Goal: Task Accomplishment & Management: Complete application form

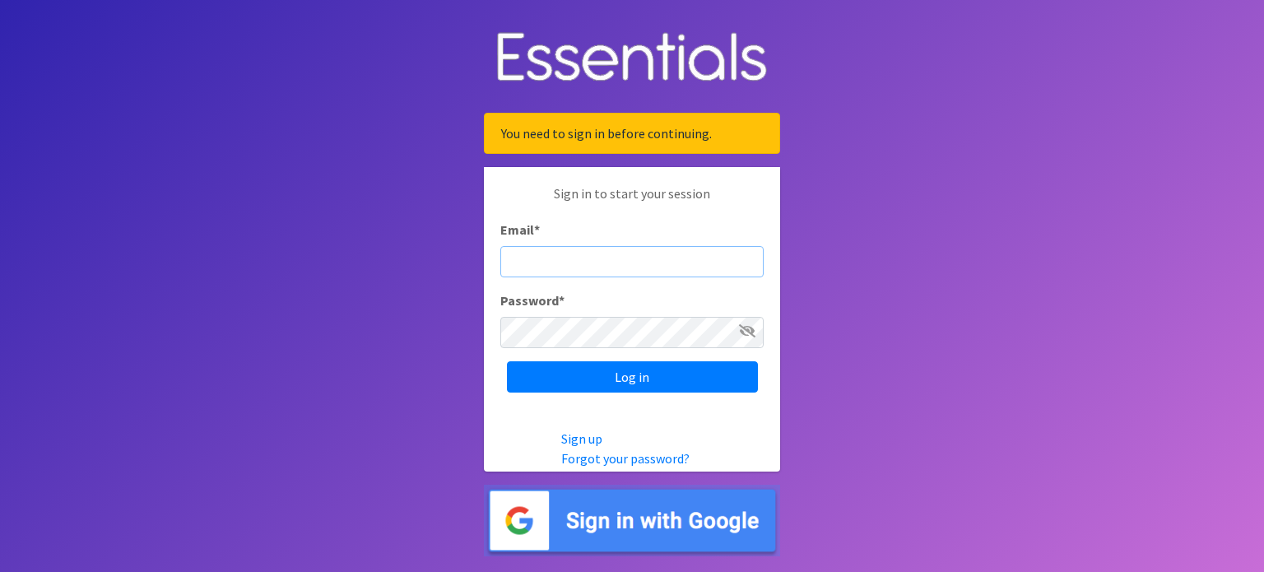
click at [655, 263] on input "Email *" at bounding box center [631, 261] width 263 height 31
type input "[PERSON_NAME][EMAIL_ADDRESS][DOMAIN_NAME]"
click at [507, 361] on input "Log in" at bounding box center [632, 376] width 251 height 31
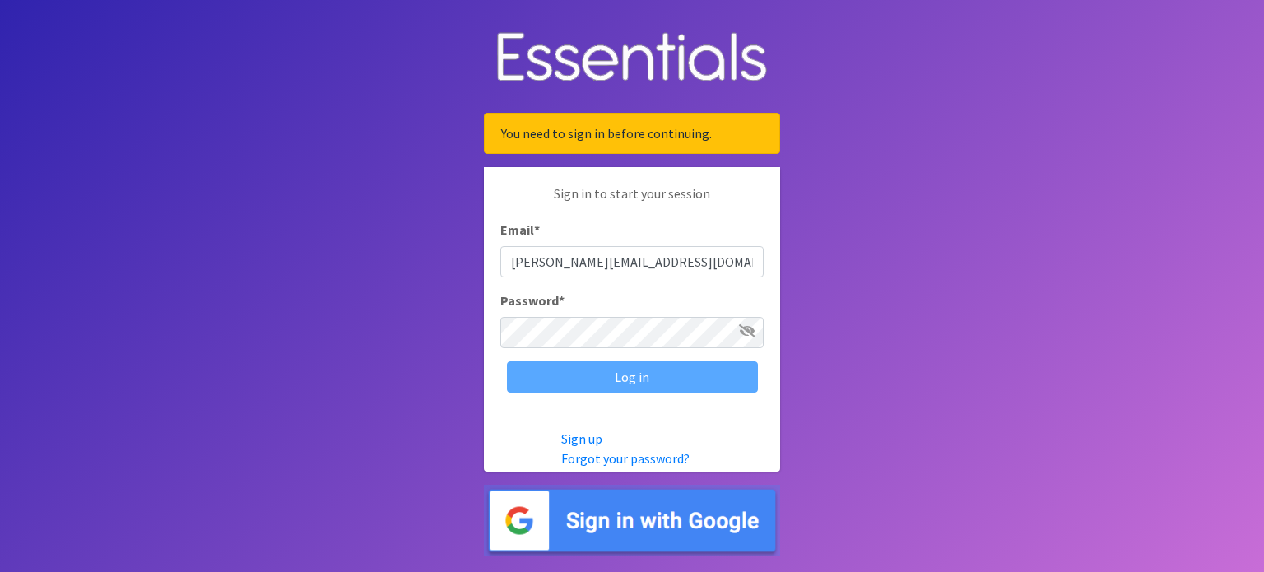
click at [739, 338] on span at bounding box center [747, 331] width 16 height 20
click at [746, 328] on icon at bounding box center [747, 330] width 16 height 13
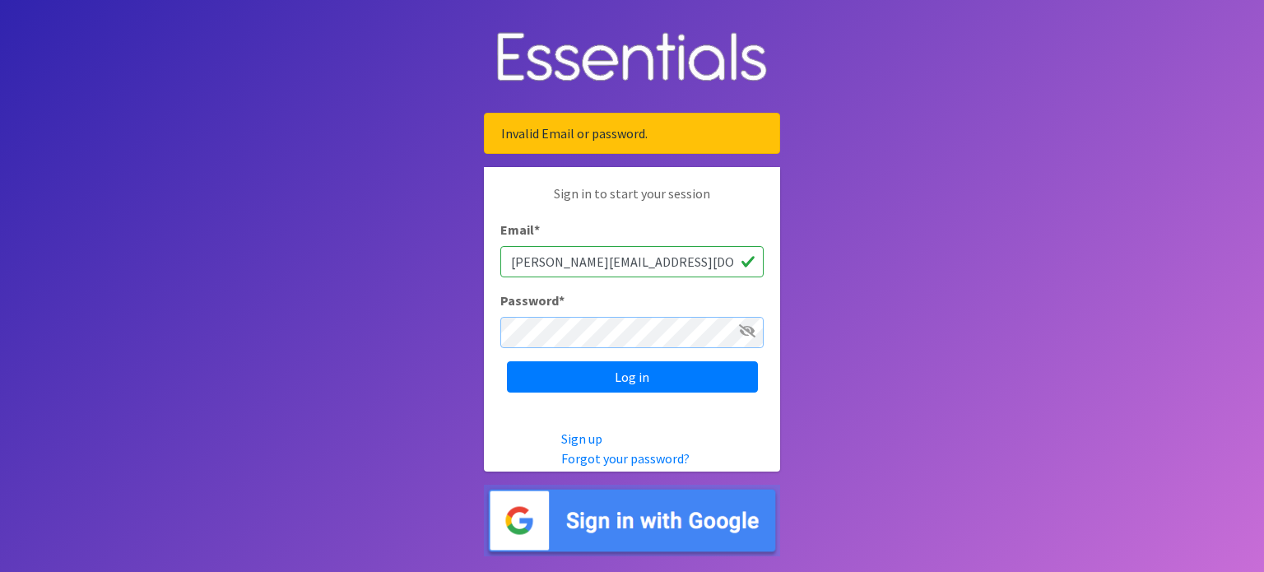
click at [507, 361] on input "Log in" at bounding box center [632, 376] width 251 height 31
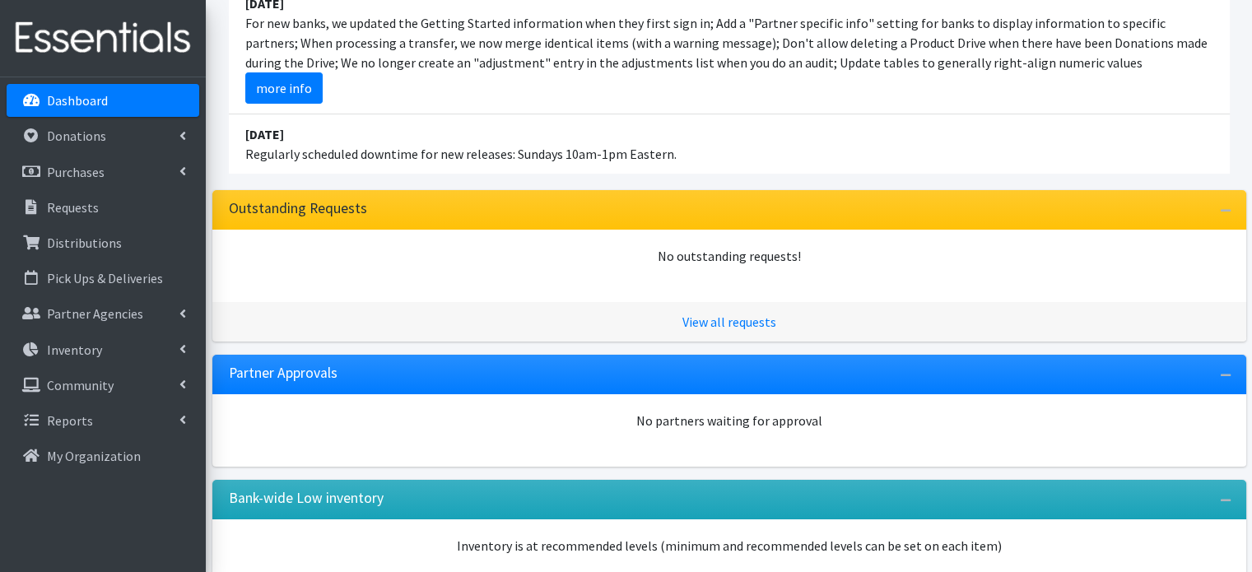
scroll to position [162, 0]
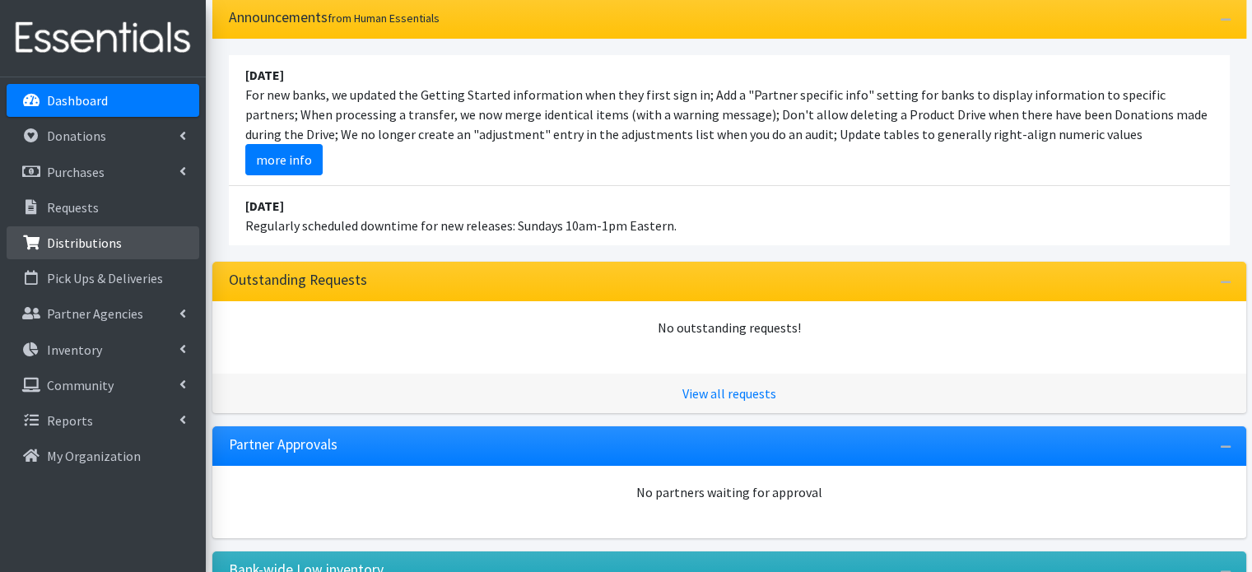
click at [95, 246] on p "Distributions" at bounding box center [84, 243] width 75 height 16
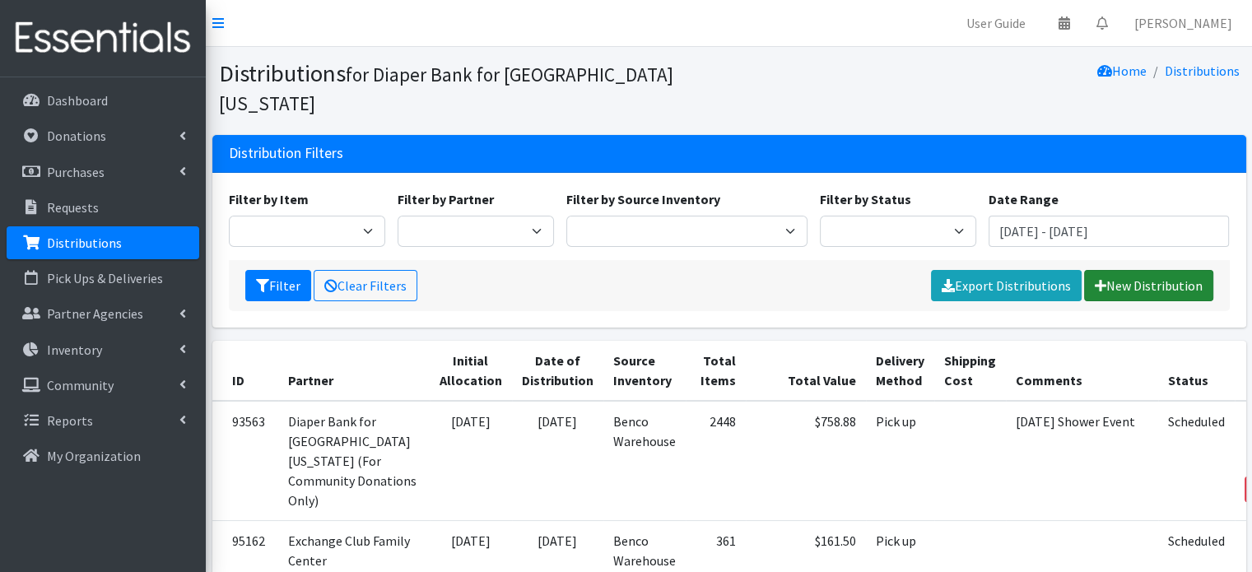
click at [1108, 270] on link "New Distribution" at bounding box center [1148, 285] width 129 height 31
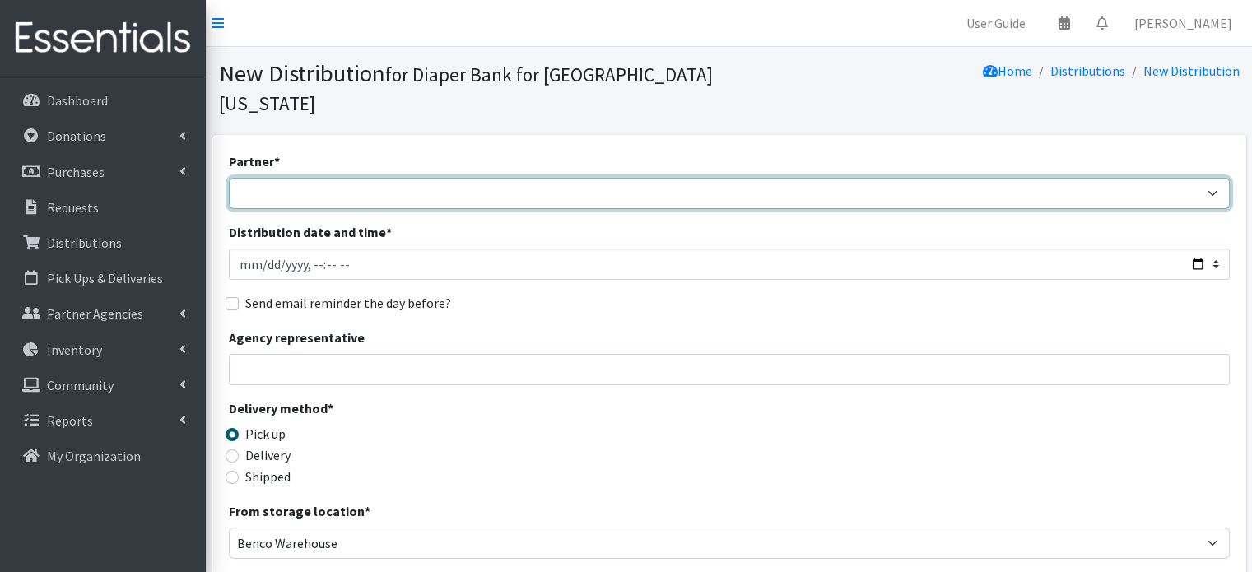
click at [563, 178] on select "Adore Me Nanny Baby Luv Pregnancy Center Children of Inmates Daniel Kids Diaper…" at bounding box center [729, 193] width 1001 height 31
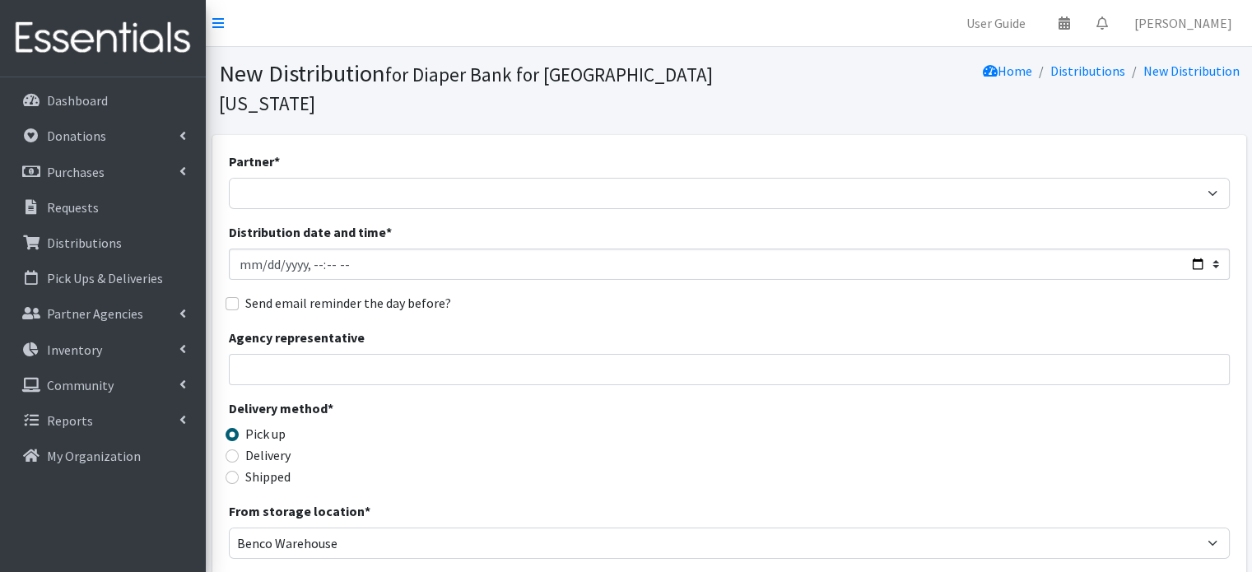
click at [1221, 0] on nav "User Guide 0 Pick-ups remaining this week View Calendar 0 Requests 0 Partner Ag…" at bounding box center [729, 23] width 1046 height 47
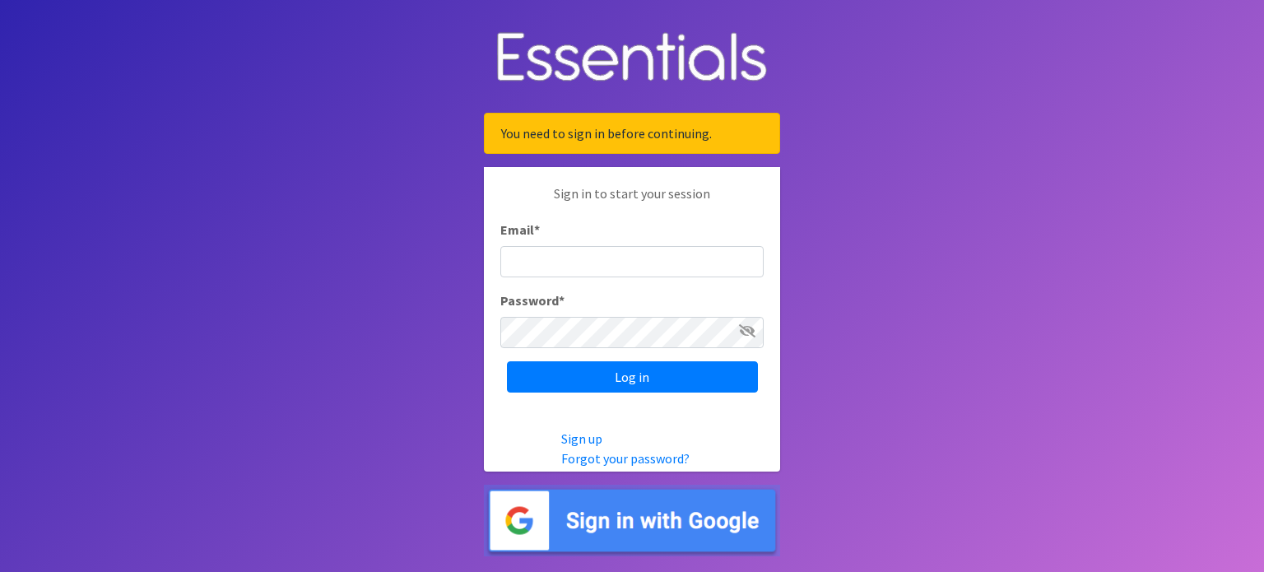
click at [635, 262] on input "Email *" at bounding box center [631, 261] width 263 height 31
type input "[PERSON_NAME][EMAIL_ADDRESS][DOMAIN_NAME]"
click at [507, 361] on input "Log in" at bounding box center [632, 376] width 251 height 31
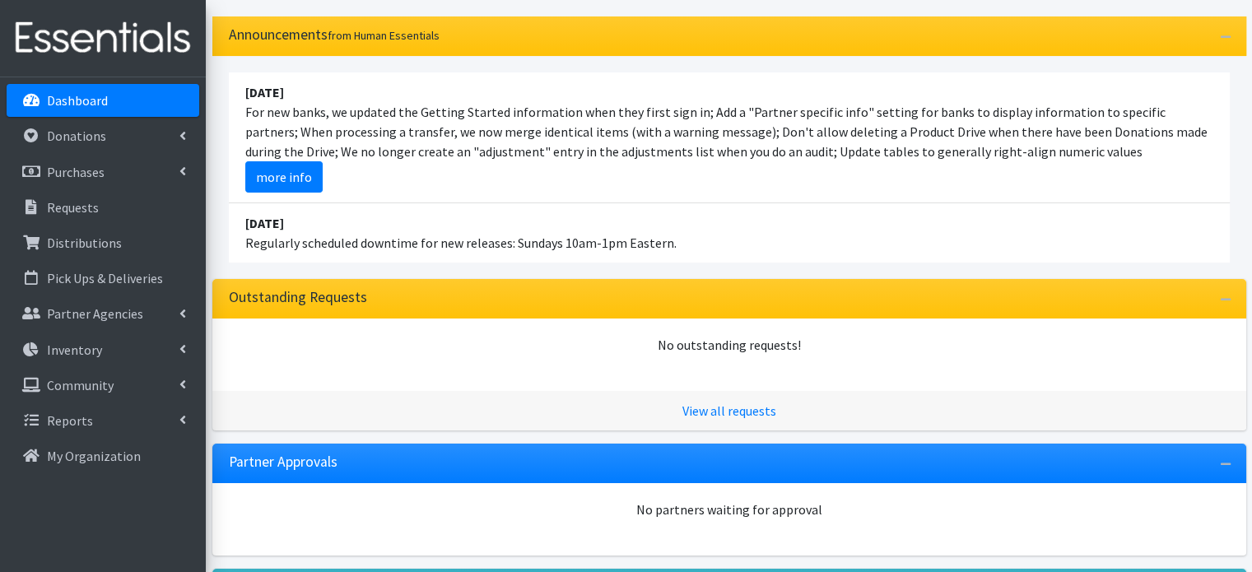
scroll to position [165, 0]
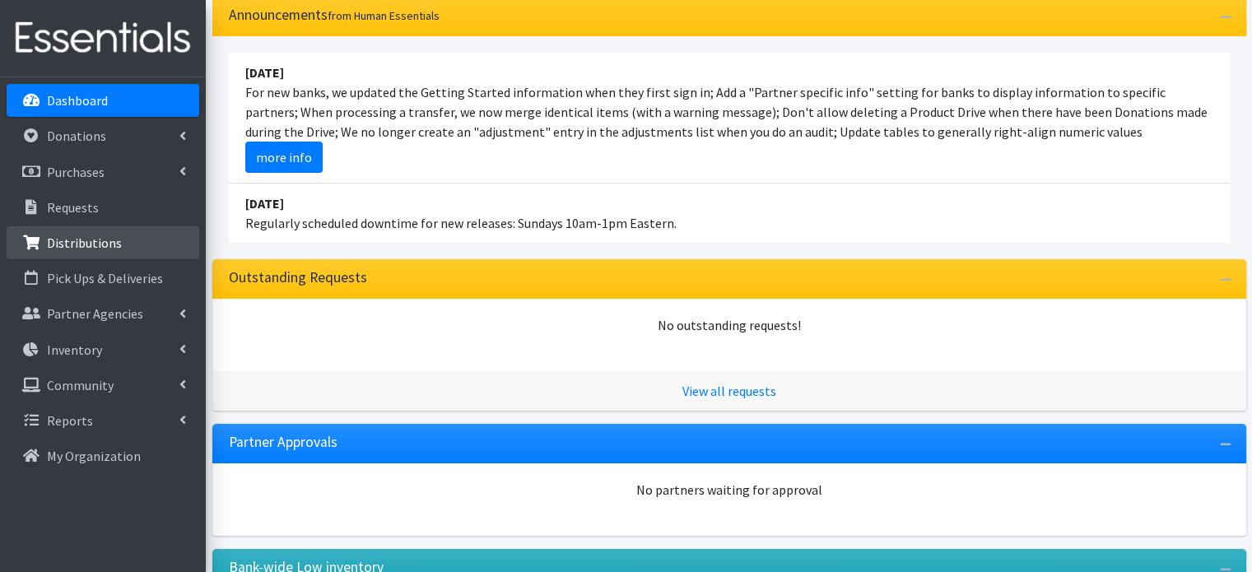
click at [142, 240] on link "Distributions" at bounding box center [103, 242] width 193 height 33
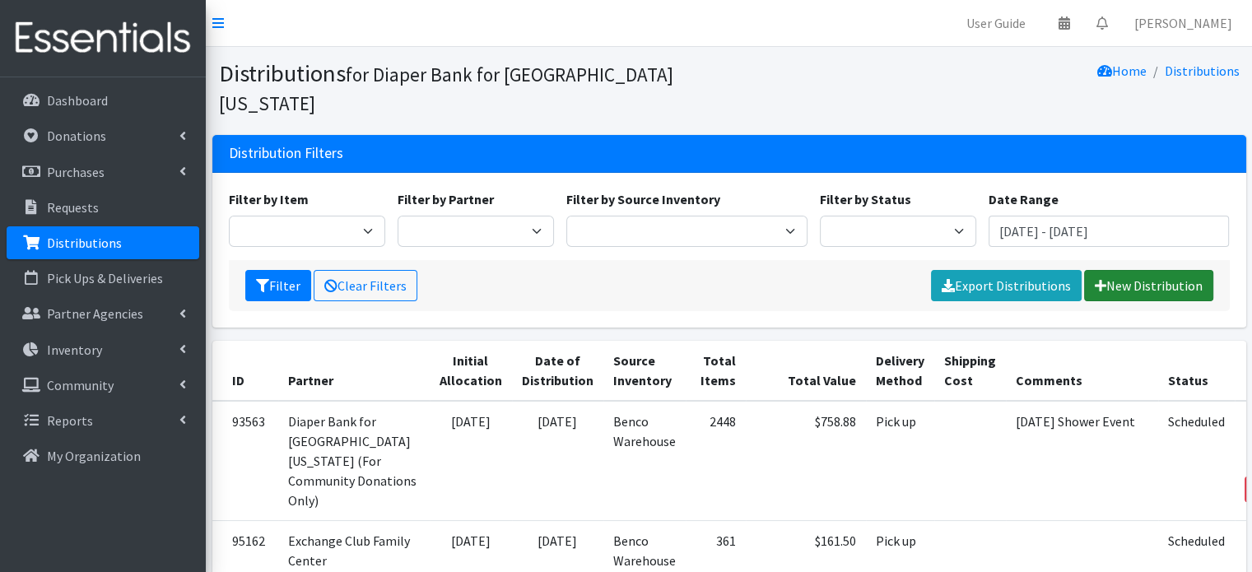
click at [1100, 279] on icon at bounding box center [1101, 285] width 12 height 13
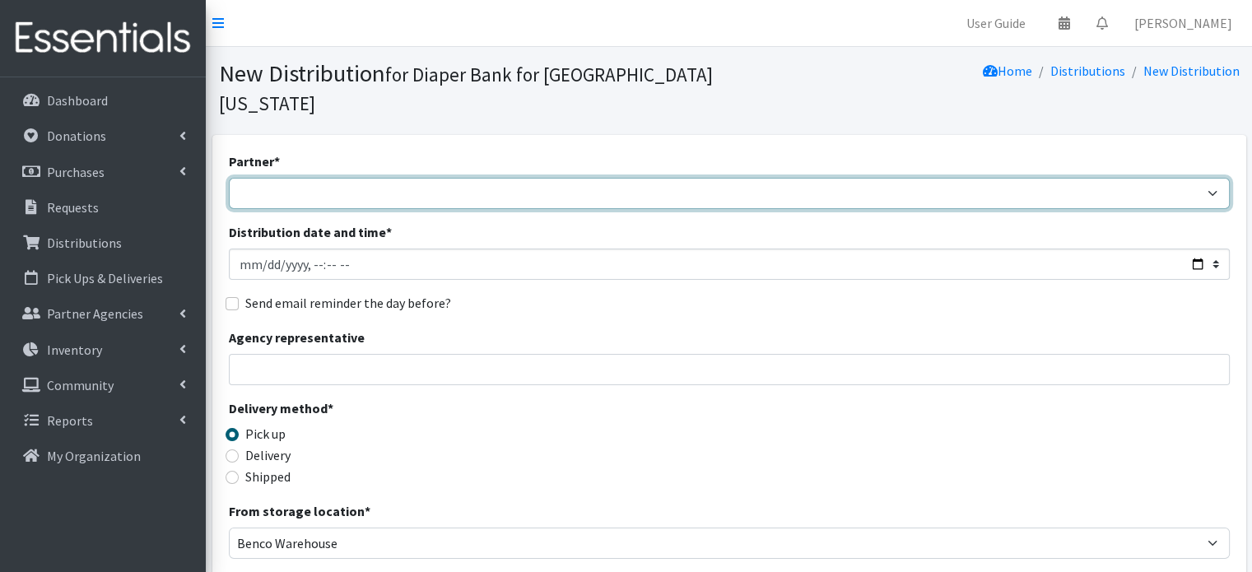
click at [325, 178] on select "Adore Me Nanny Baby Luv Pregnancy Center Children of Inmates [PERSON_NAME] Kids…" at bounding box center [729, 193] width 1001 height 31
select select "1747"
click at [229, 178] on select "Adore Me Nanny Baby Luv Pregnancy Center Children of Inmates [PERSON_NAME] Kids…" at bounding box center [729, 193] width 1001 height 31
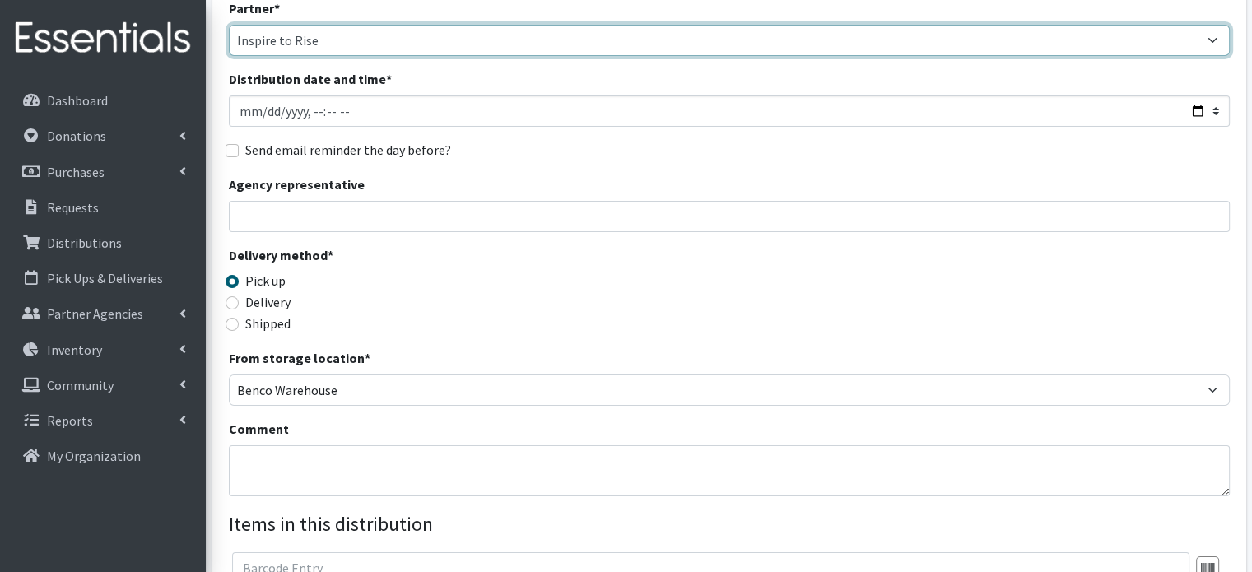
scroll to position [82, 0]
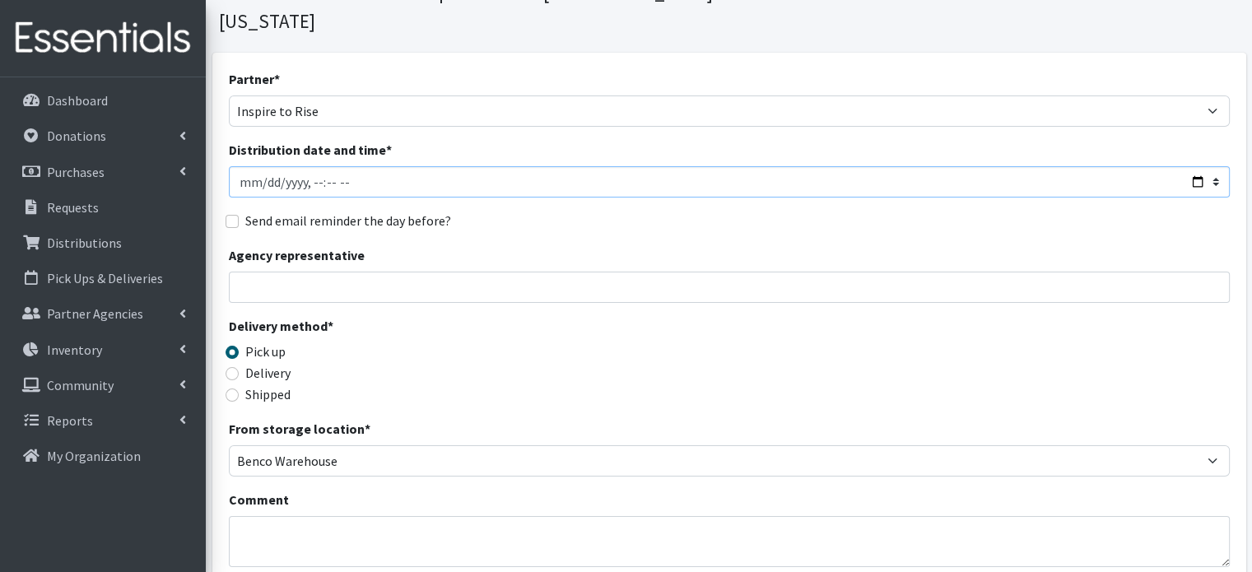
click at [1195, 166] on input "Distribution date and time *" at bounding box center [729, 181] width 1001 height 31
type input "[DATE]T11:59"
click at [750, 245] on div "Agency representative" at bounding box center [729, 274] width 1001 height 58
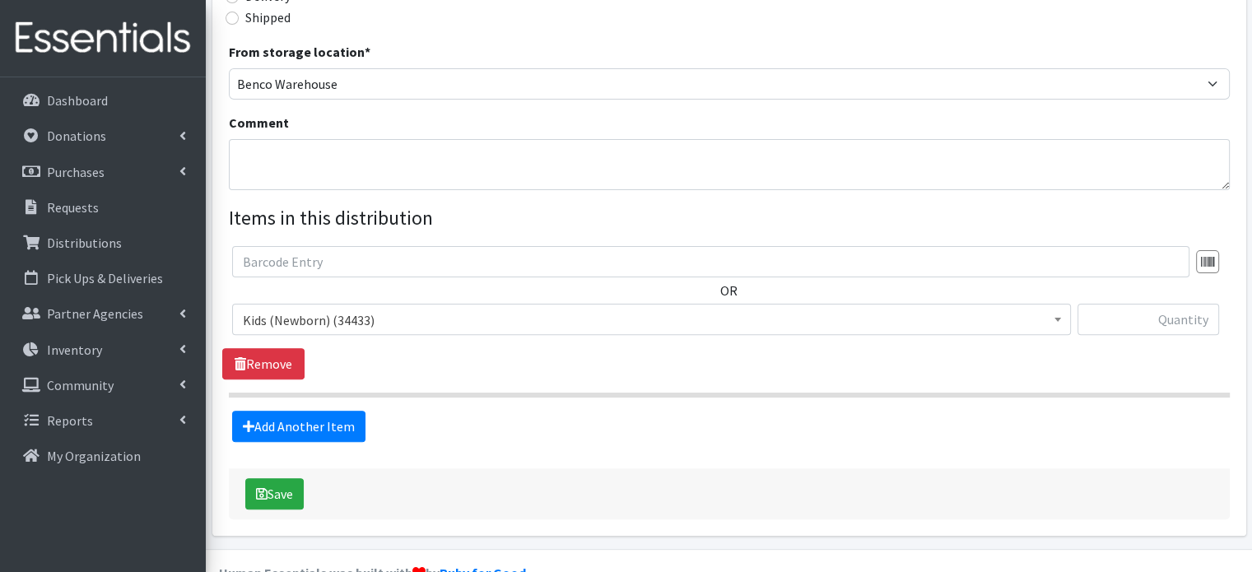
scroll to position [467, 0]
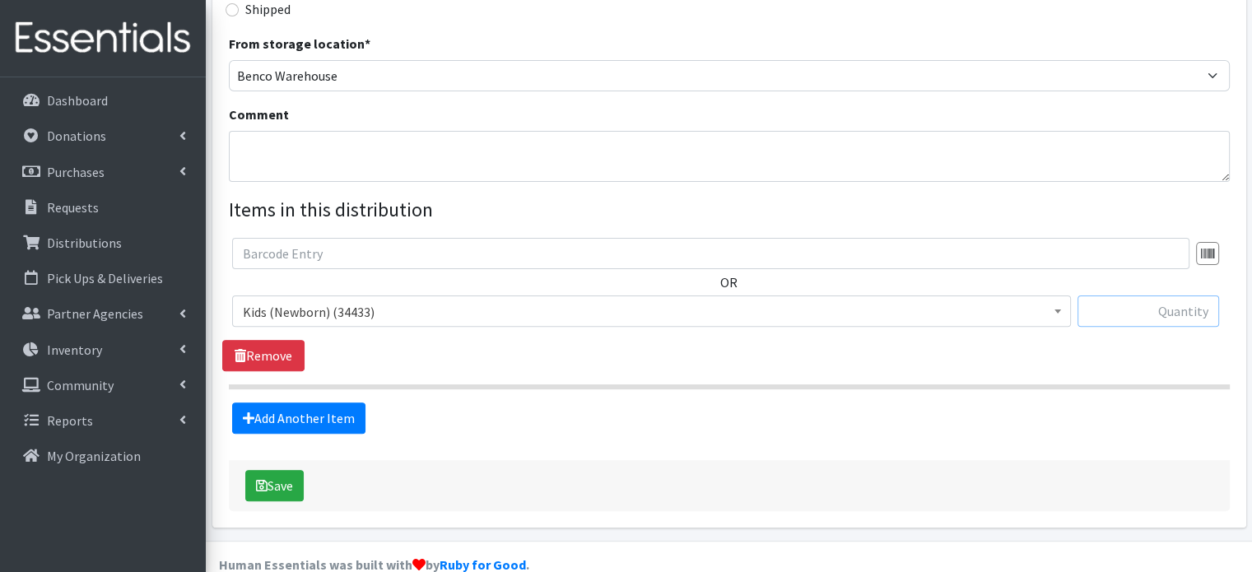
click at [1152, 295] on input "text" at bounding box center [1148, 310] width 142 height 31
type input "375"
click at [306, 402] on link "Add Another Item" at bounding box center [298, 417] width 133 height 31
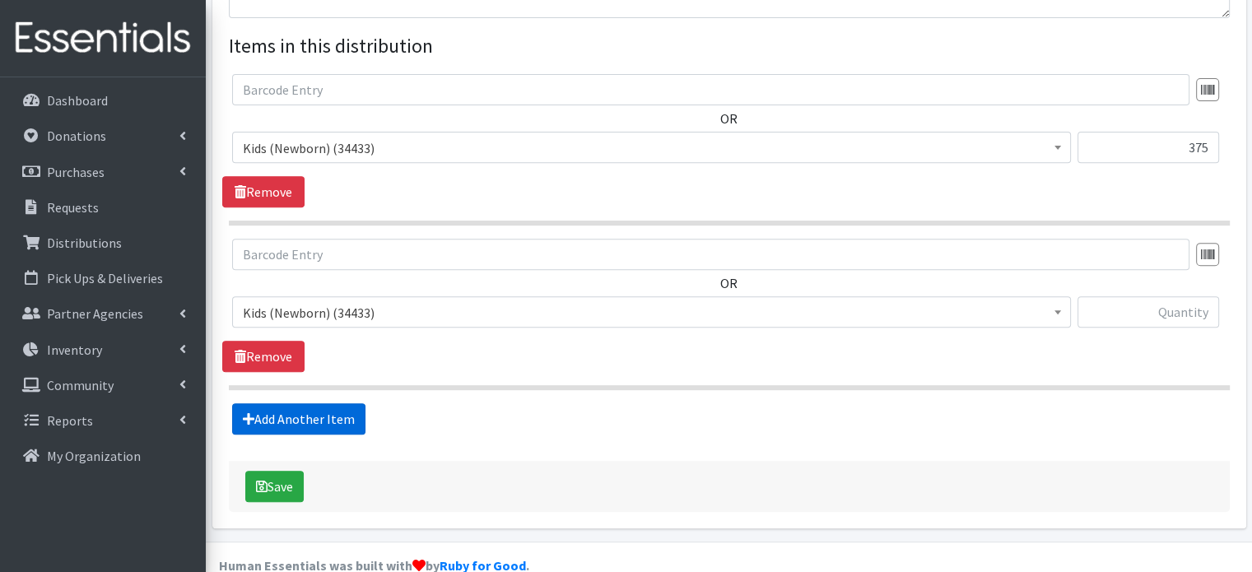
scroll to position [632, 0]
click at [385, 300] on span "Kids (Newborn) (34433)" at bounding box center [651, 311] width 817 height 23
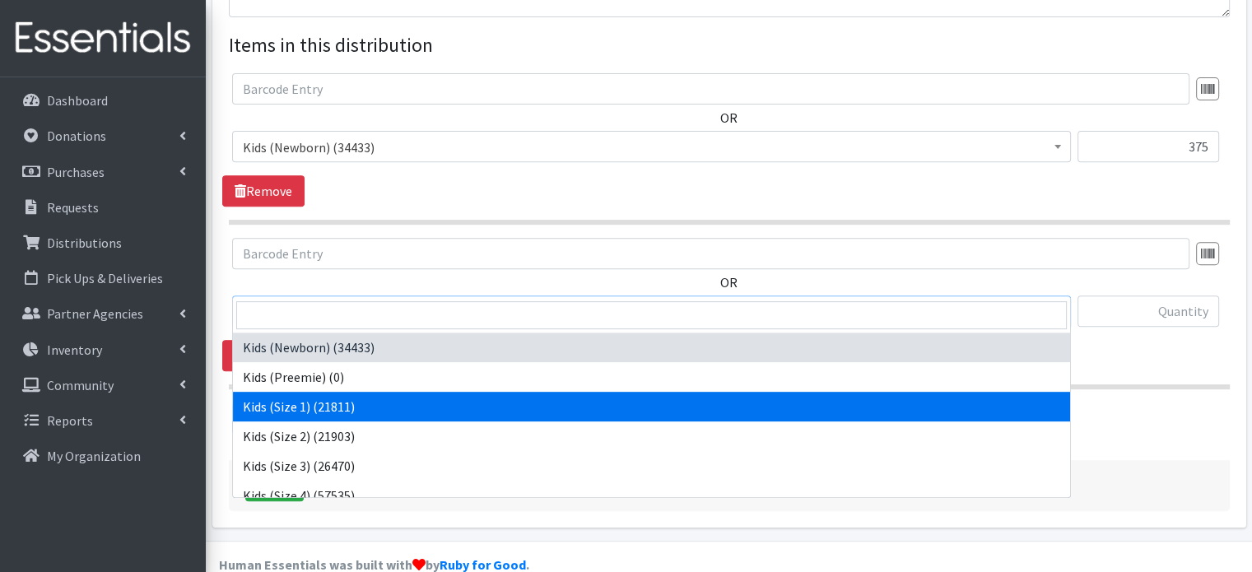
select select "4130"
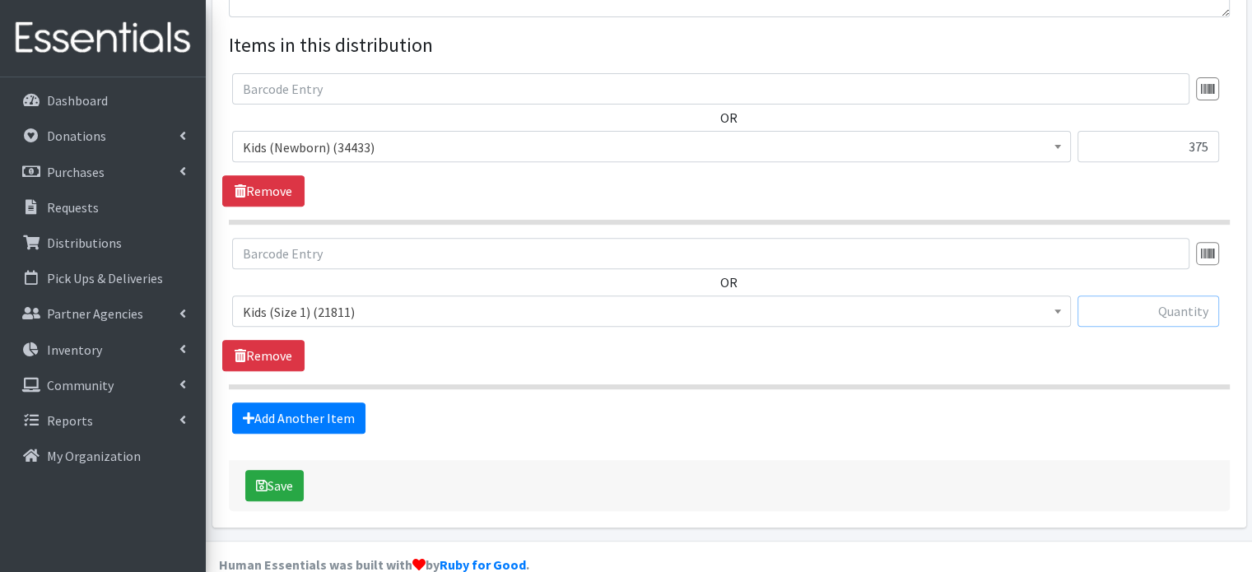
click at [1191, 295] on input "text" at bounding box center [1148, 310] width 142 height 31
click at [1170, 295] on input "text" at bounding box center [1148, 310] width 142 height 31
type input "1000"
click at [280, 402] on link "Add Another Item" at bounding box center [298, 417] width 133 height 31
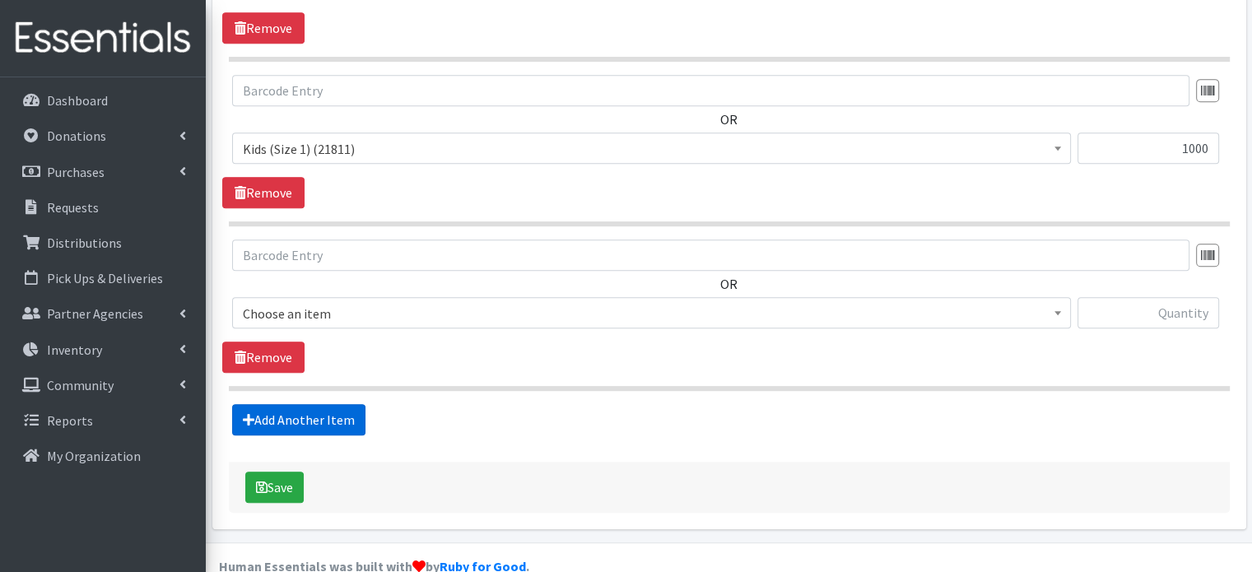
scroll to position [796, 0]
click at [367, 301] on span "Kids (Newborn) (34433)" at bounding box center [651, 312] width 817 height 23
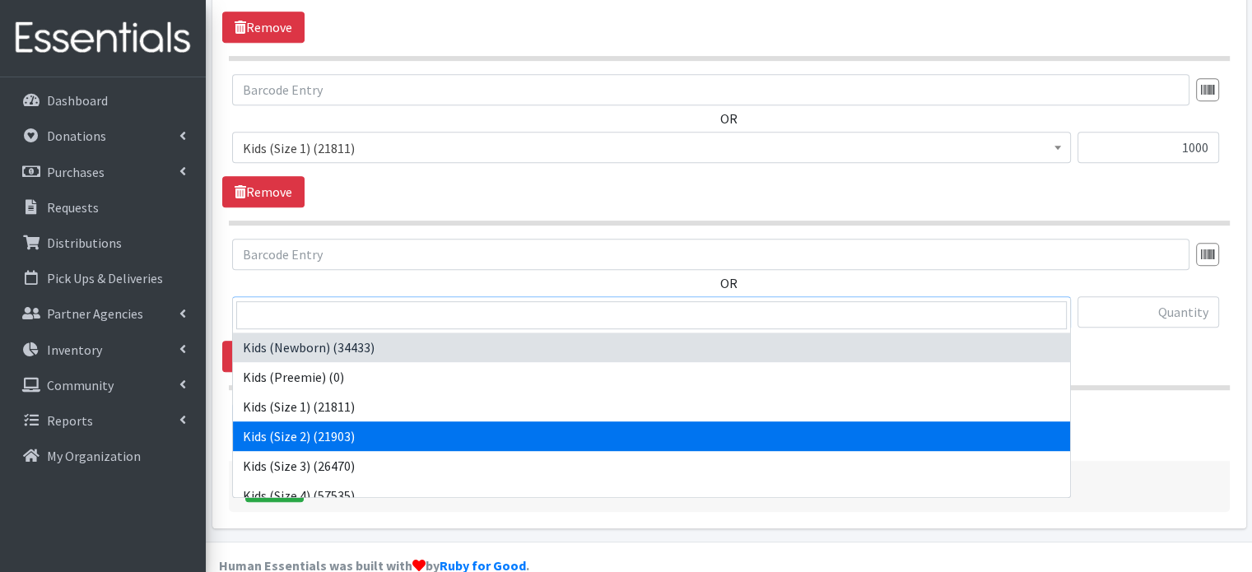
select select "4128"
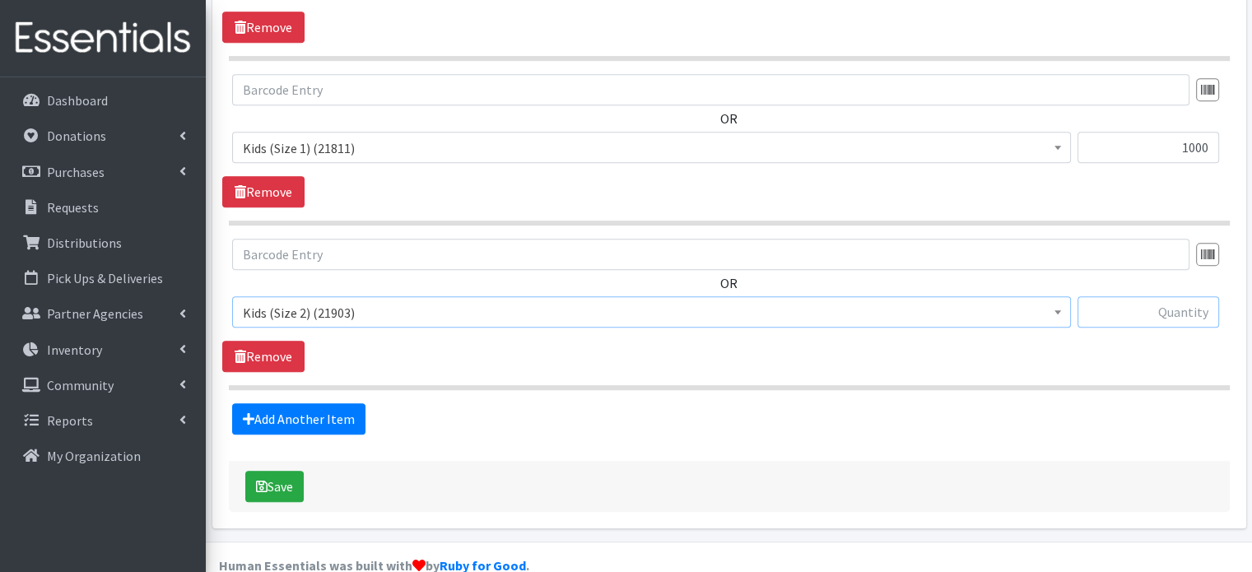
click at [1170, 296] on input "text" at bounding box center [1148, 311] width 142 height 31
type input "525"
click at [287, 403] on link "Add Another Item" at bounding box center [298, 418] width 133 height 31
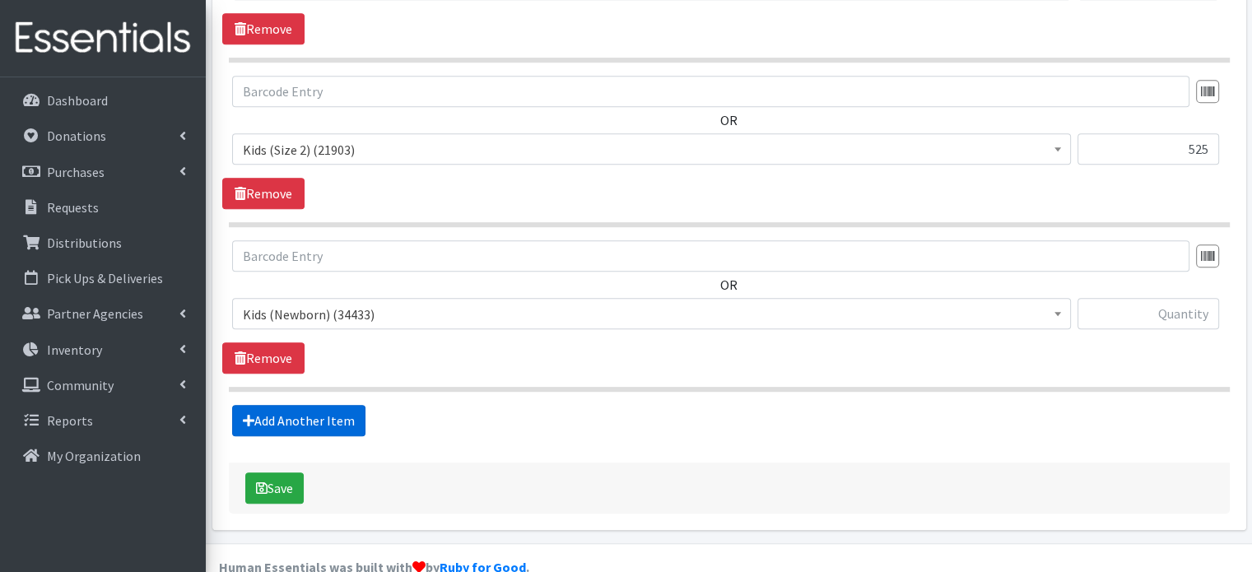
scroll to position [960, 0]
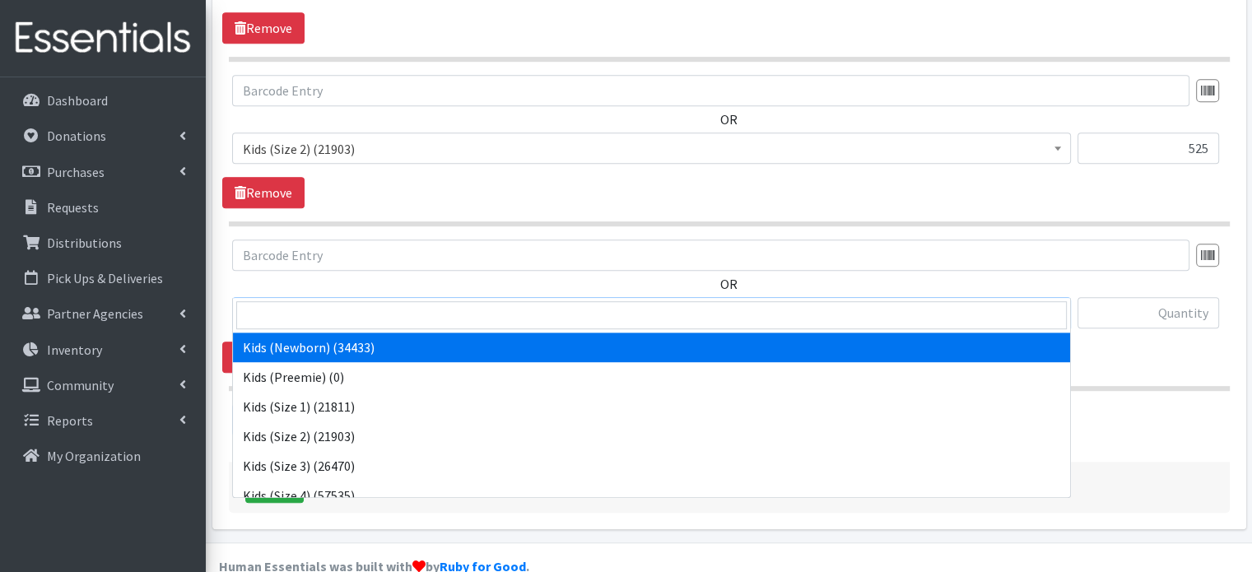
click at [380, 302] on span "Kids (Newborn) (34433)" at bounding box center [651, 313] width 817 height 23
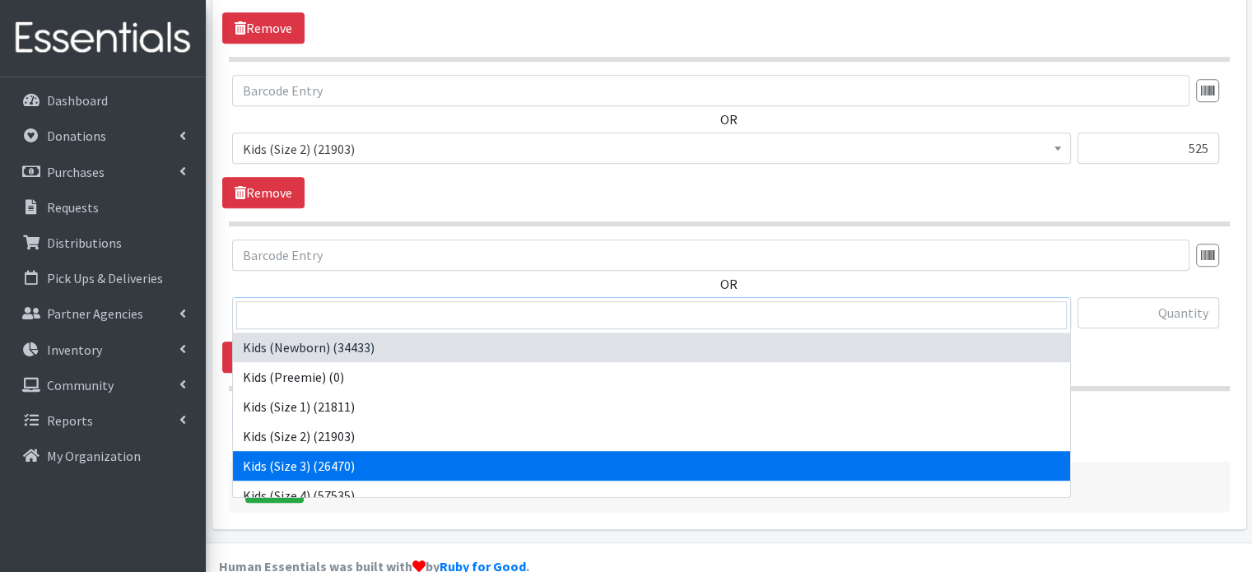
select select "4132"
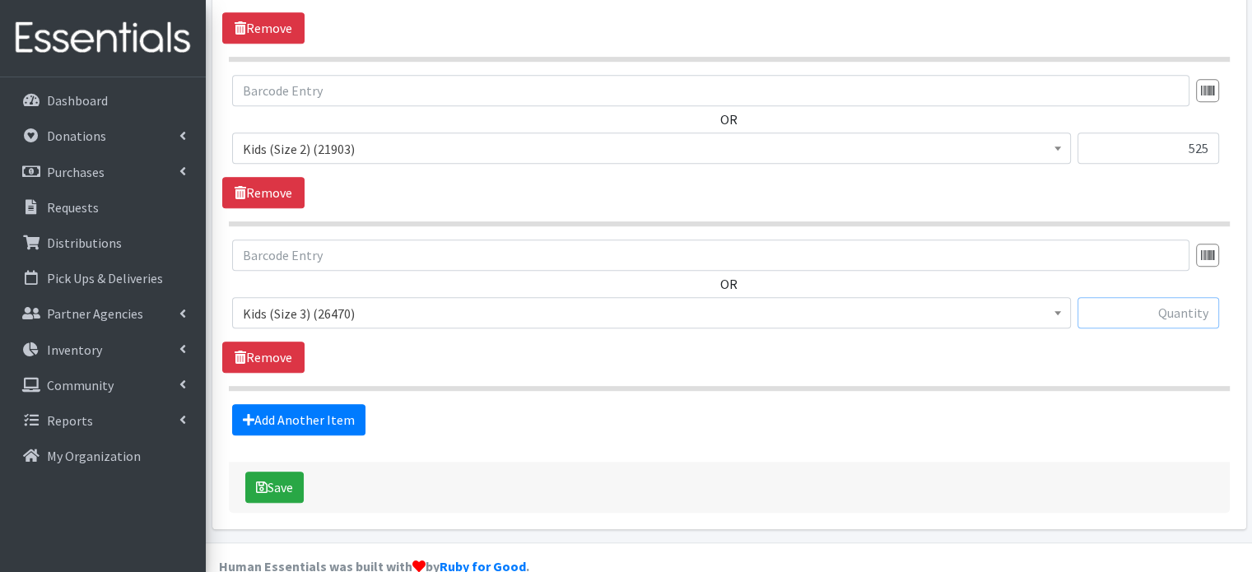
click at [1169, 297] on input "text" at bounding box center [1148, 312] width 142 height 31
type input "5"
type input "650"
click at [272, 404] on link "Add Another Item" at bounding box center [298, 419] width 133 height 31
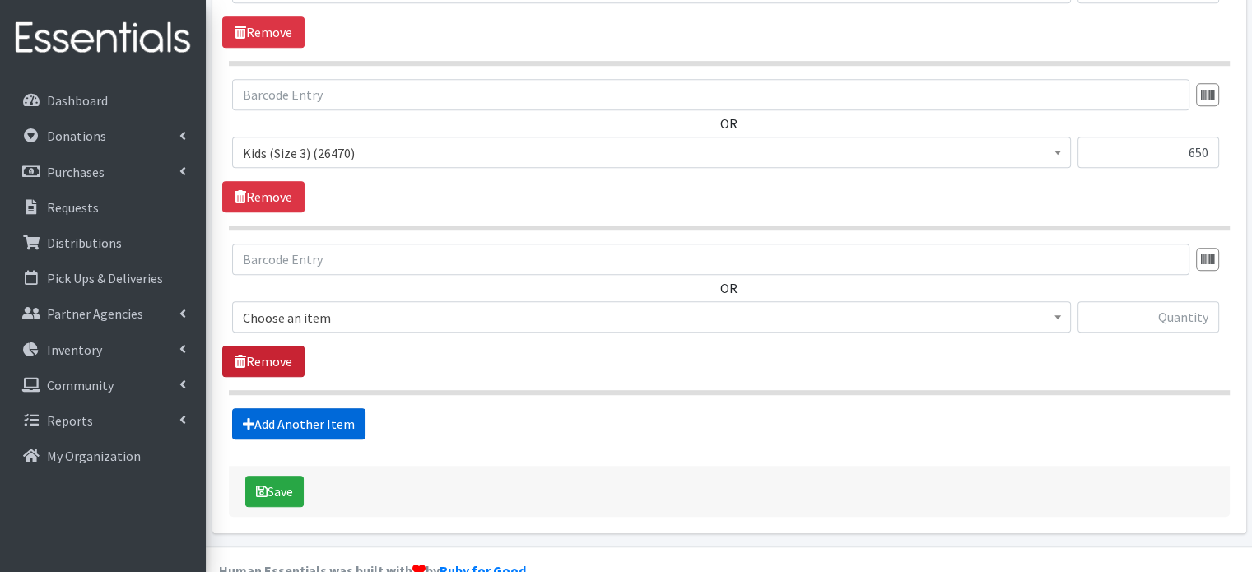
scroll to position [1124, 0]
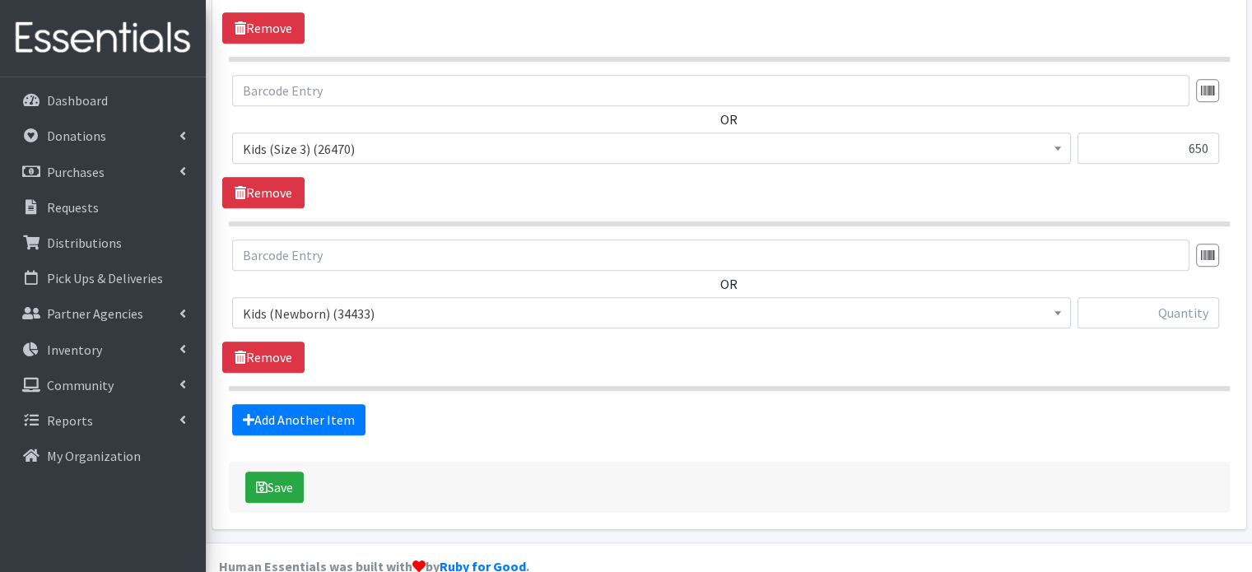
click at [369, 302] on span "Kids (Newborn) (34433)" at bounding box center [651, 313] width 817 height 23
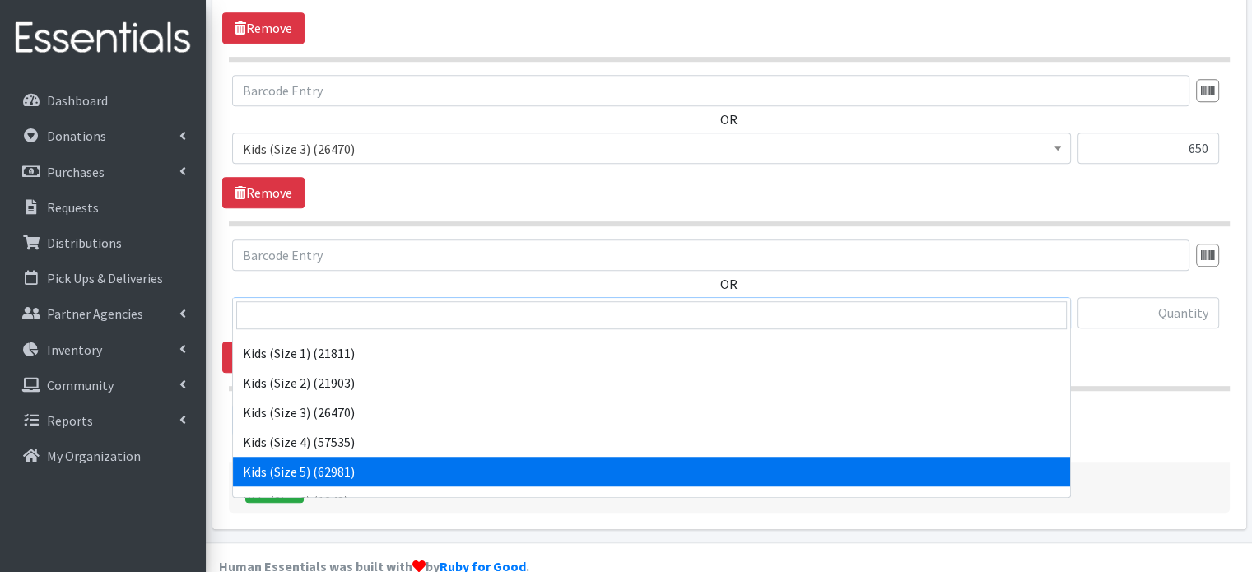
scroll to position [82, 0]
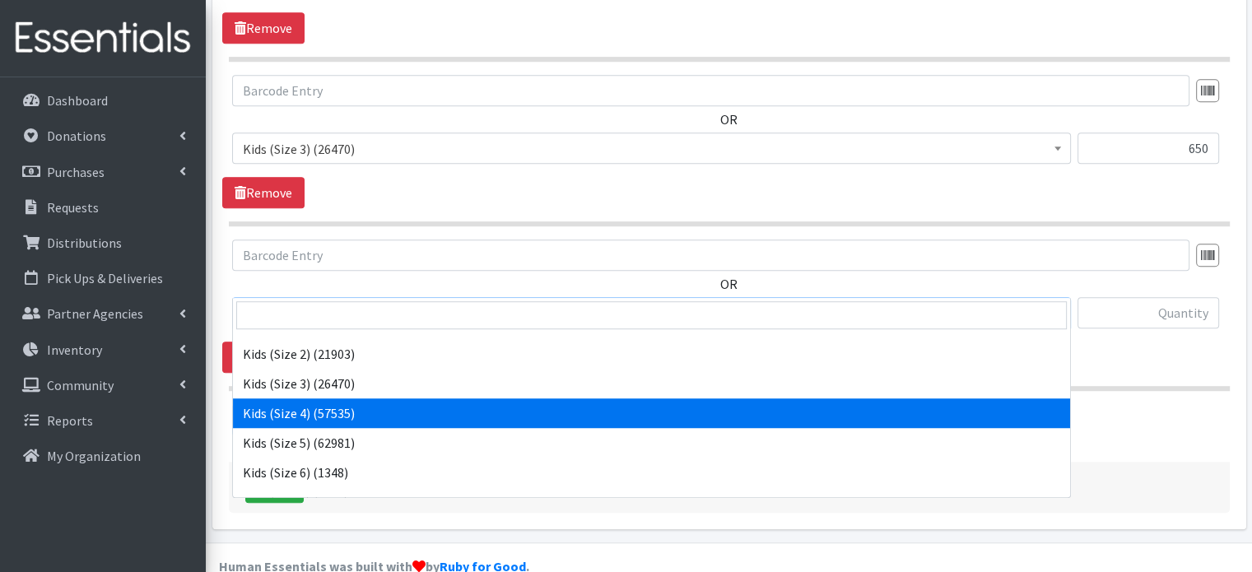
select select "4133"
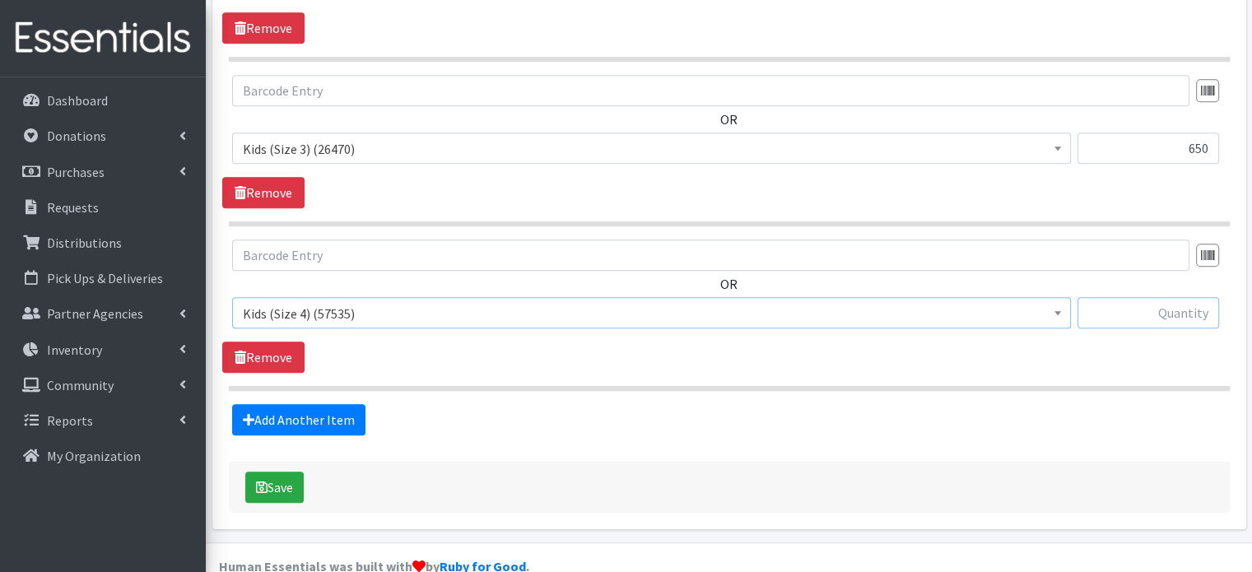
click at [1125, 297] on input "text" at bounding box center [1148, 312] width 142 height 31
type input "950"
click at [315, 404] on link "Add Another Item" at bounding box center [298, 419] width 133 height 31
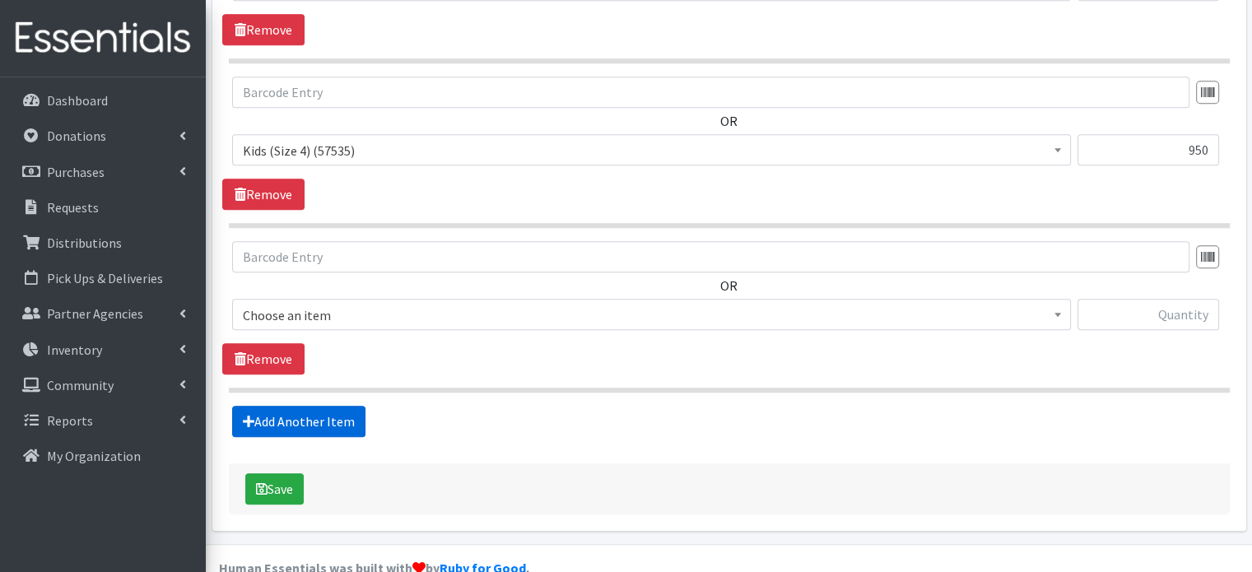
scroll to position [1288, 0]
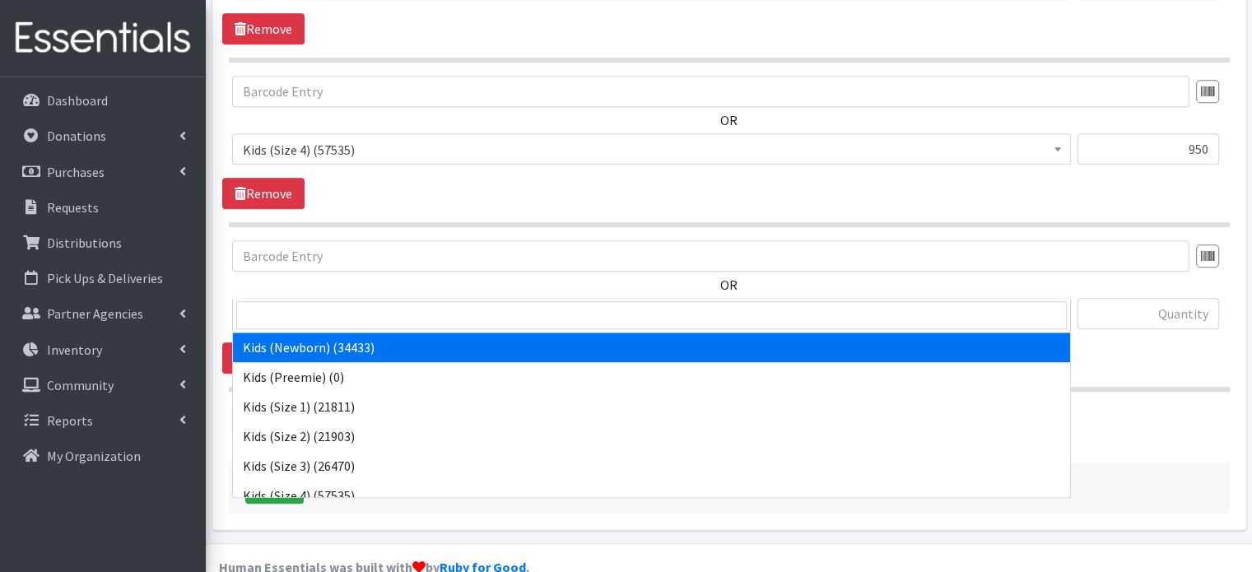
click at [498, 303] on span "Kids (Newborn) (34433)" at bounding box center [651, 314] width 817 height 23
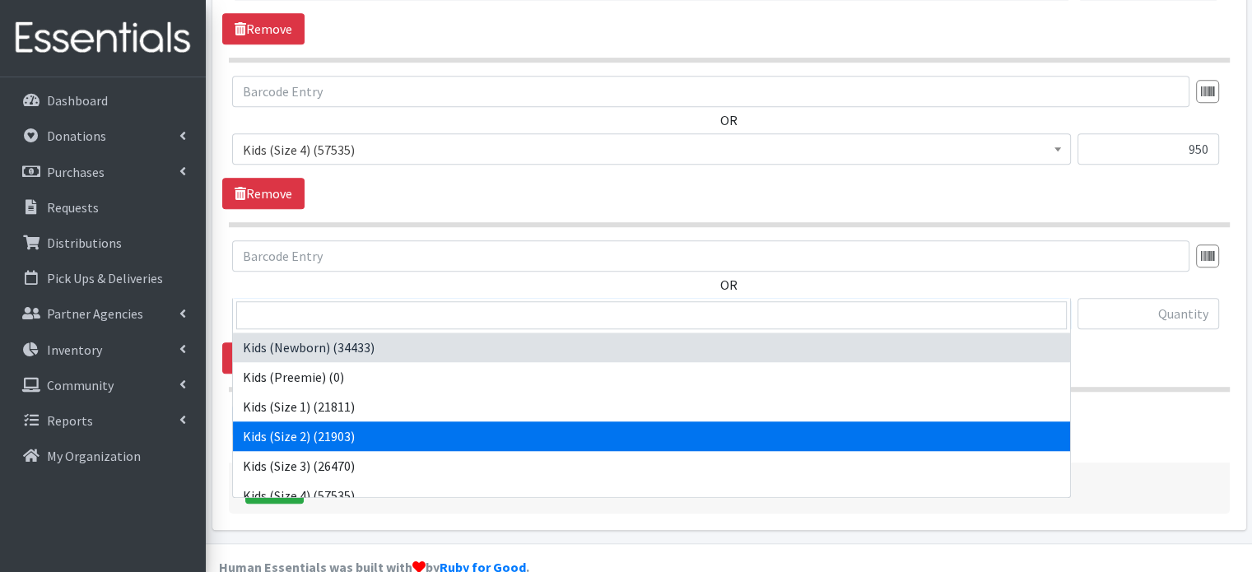
scroll to position [82, 0]
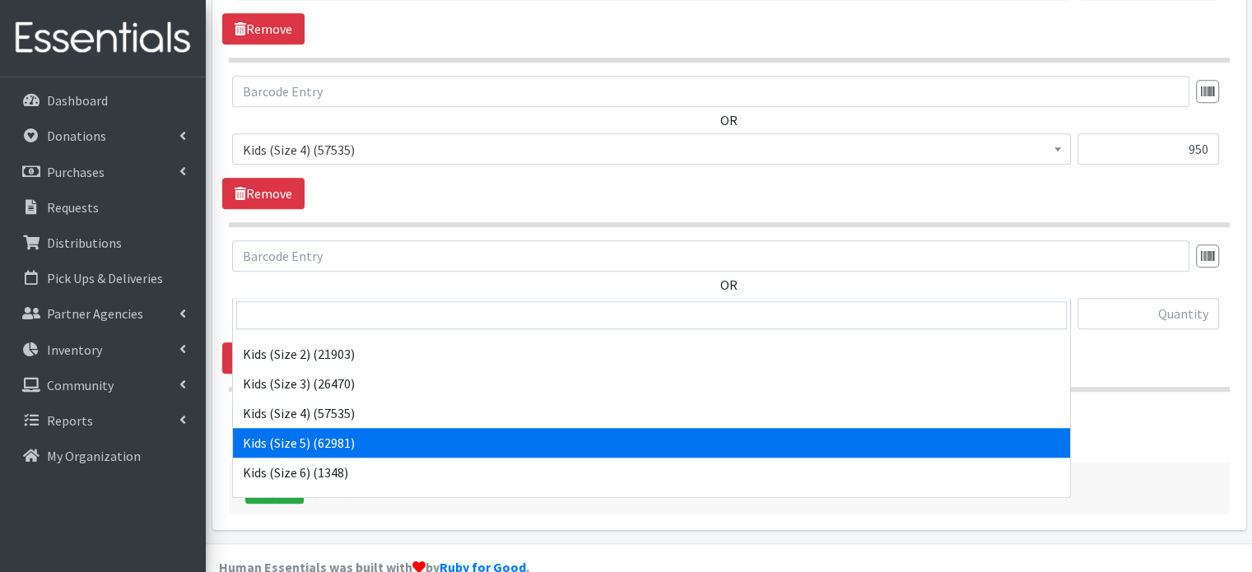
select select "4134"
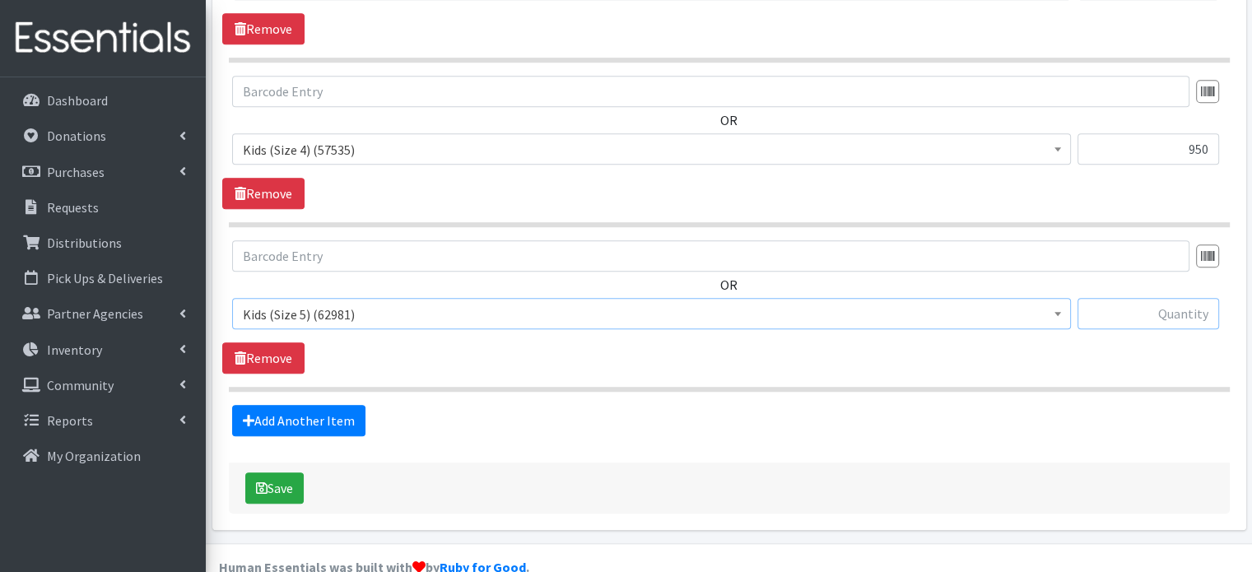
click at [1139, 298] on input "text" at bounding box center [1148, 313] width 142 height 31
type input "650"
click at [286, 405] on link "Add Another Item" at bounding box center [298, 420] width 133 height 31
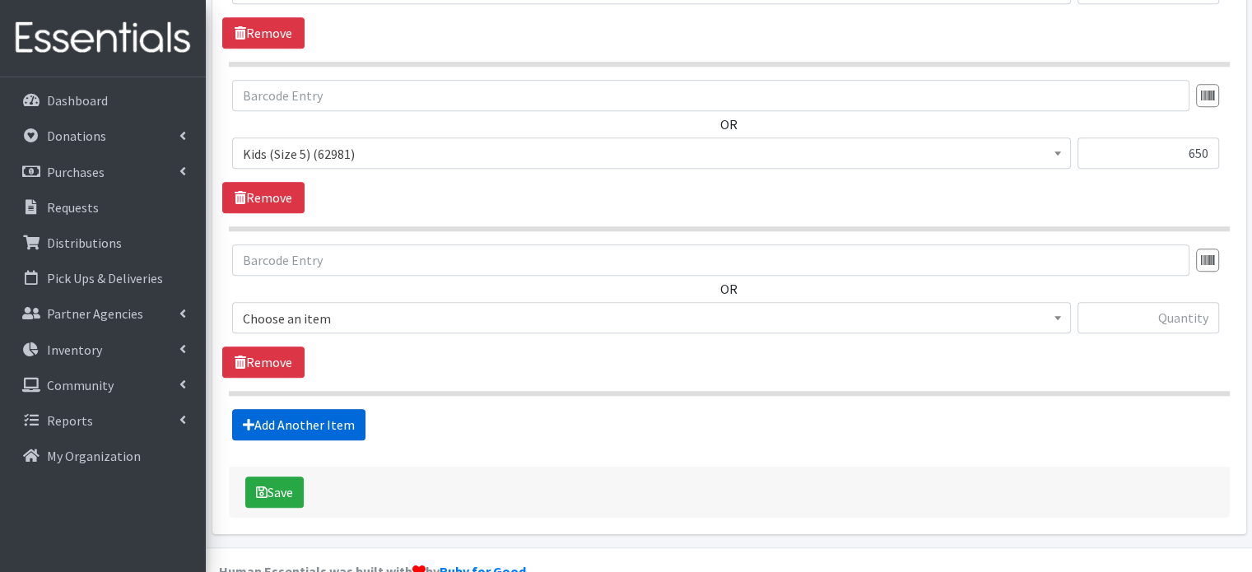
scroll to position [1452, 0]
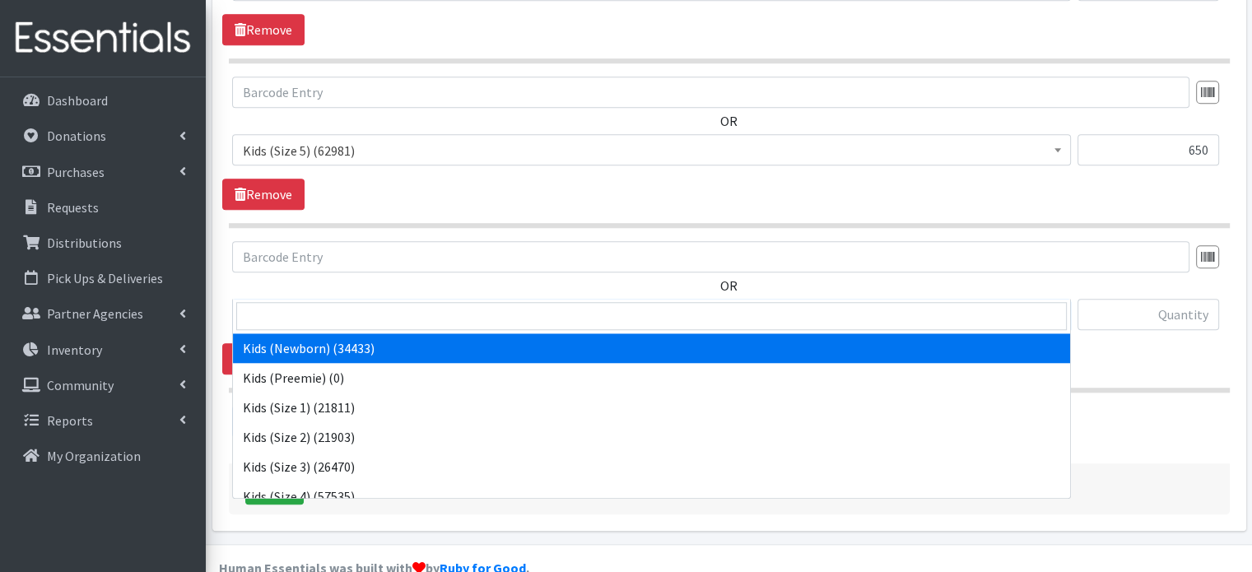
click at [500, 304] on span "Kids (Newborn) (34433)" at bounding box center [651, 315] width 817 height 23
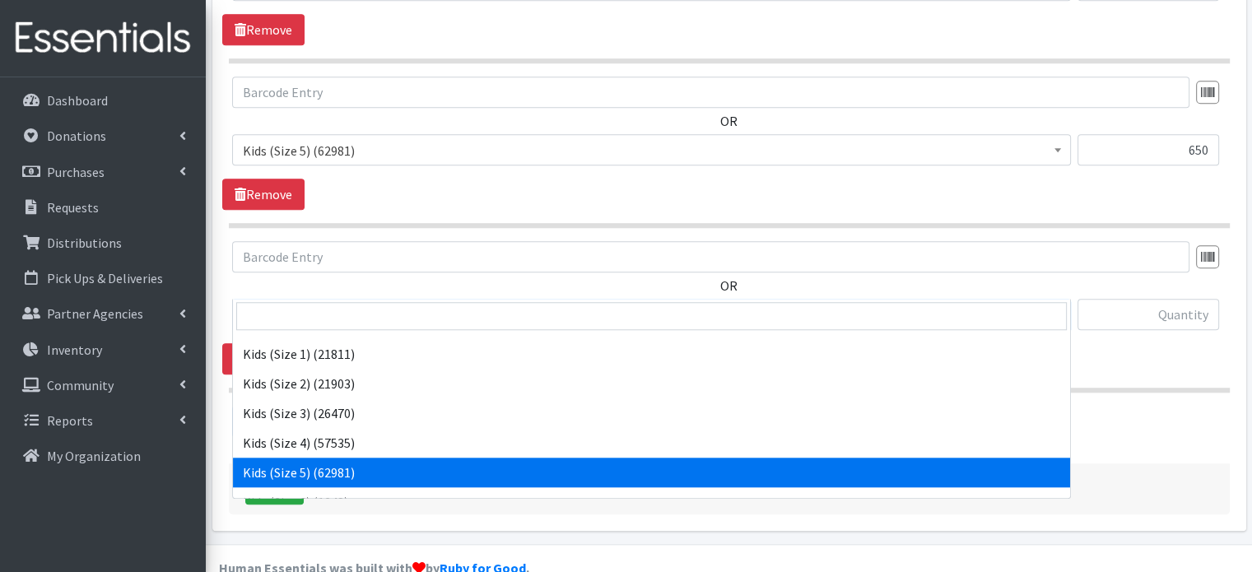
scroll to position [82, 0]
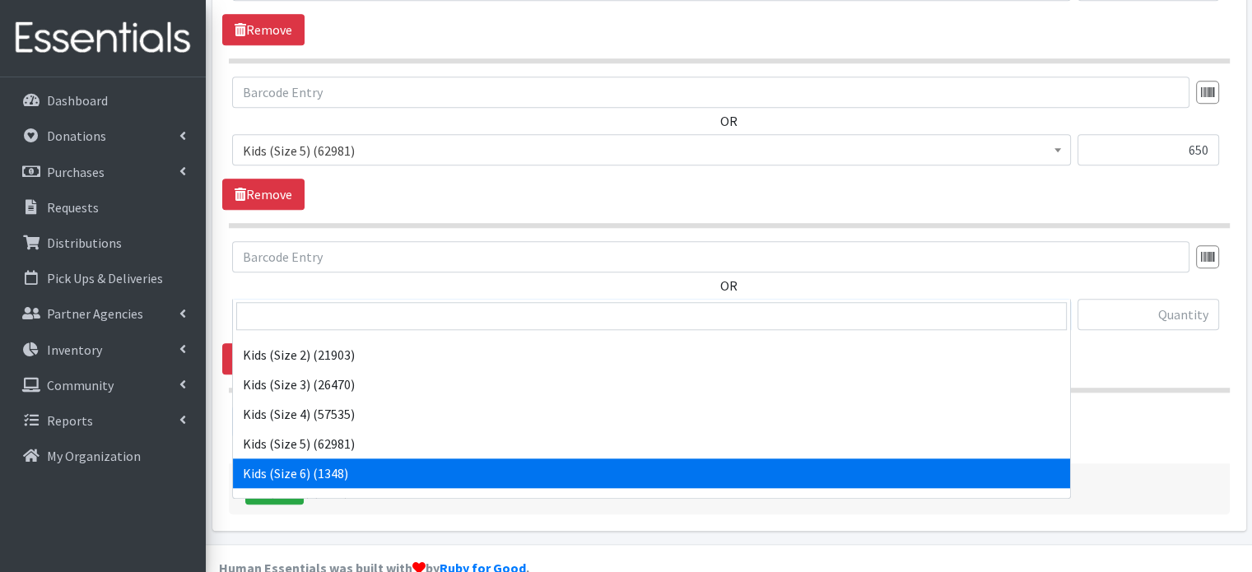
select select "4135"
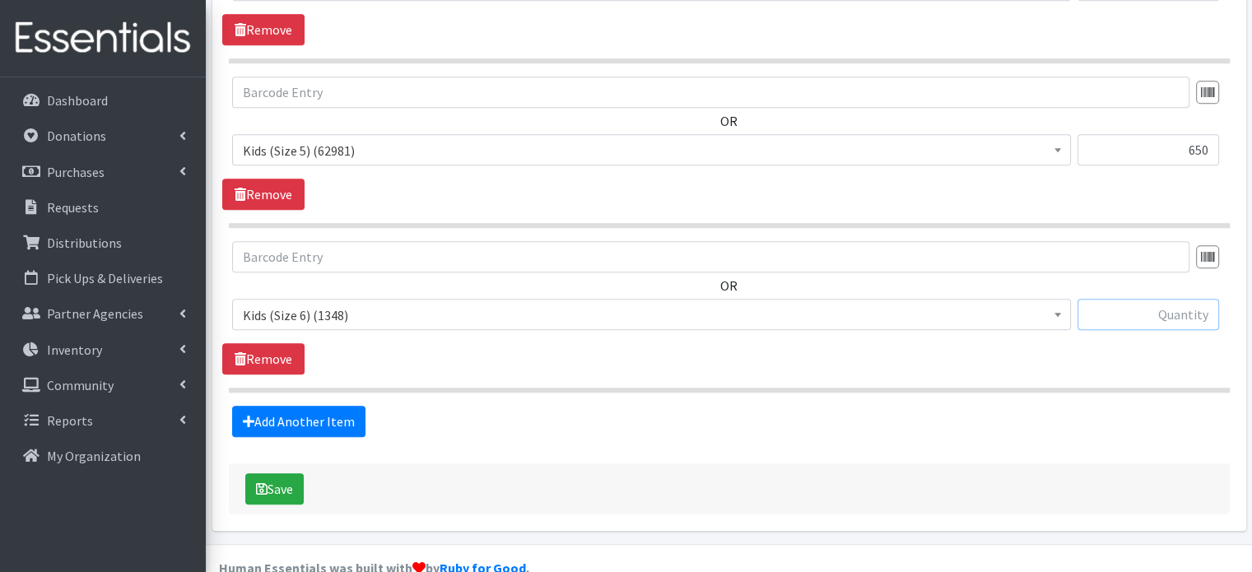
click at [1149, 299] on input "text" at bounding box center [1148, 314] width 142 height 31
type input "825"
click at [291, 406] on link "Add Another Item" at bounding box center [298, 421] width 133 height 31
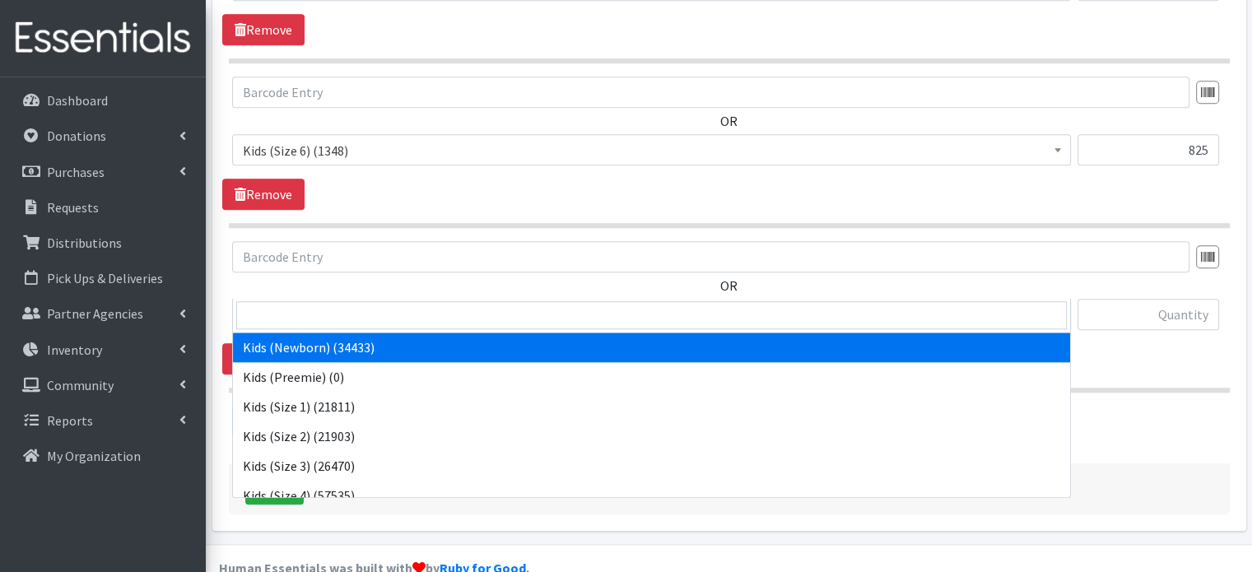
click at [388, 304] on span "Kids (Newborn) (34433)" at bounding box center [651, 315] width 817 height 23
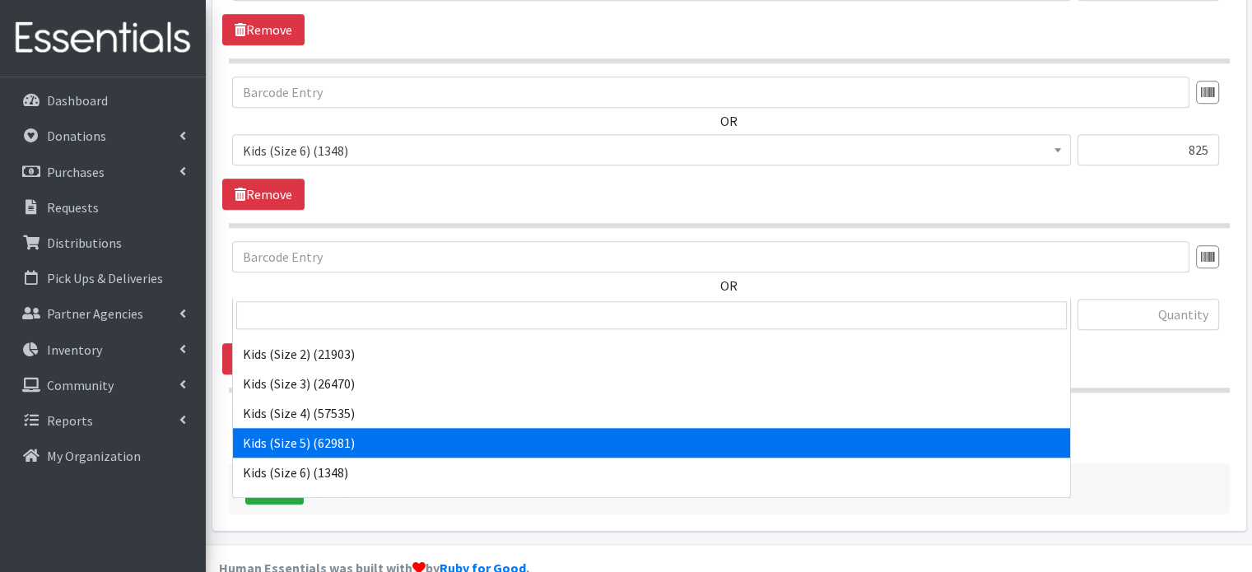
scroll to position [165, 0]
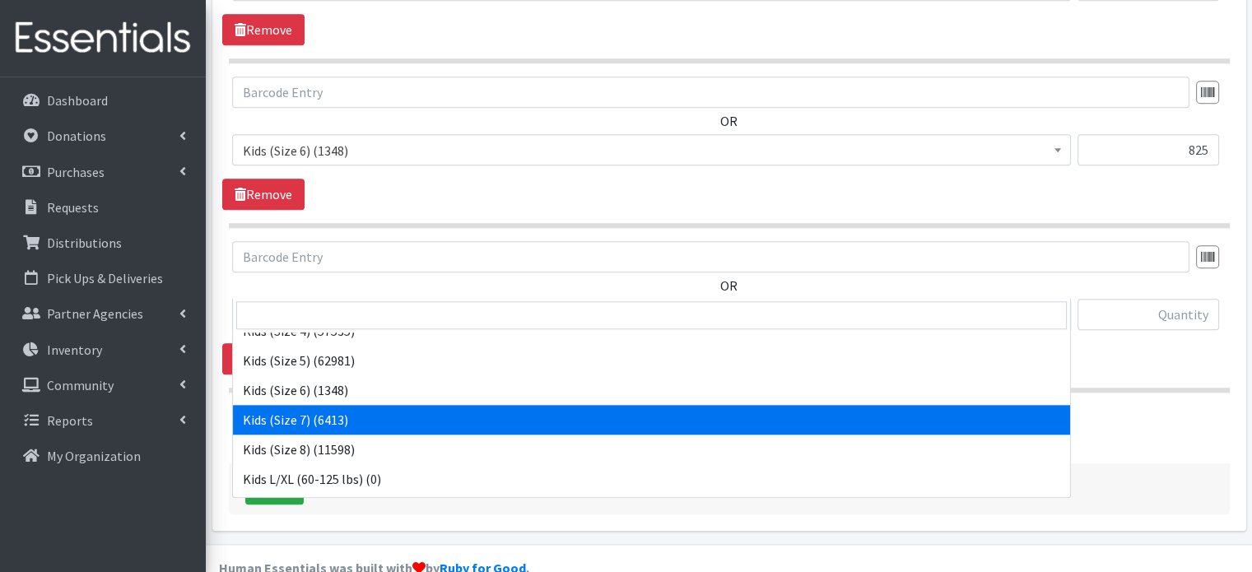
drag, startPoint x: 365, startPoint y: 421, endPoint x: 453, endPoint y: 408, distance: 89.7
select select "6172"
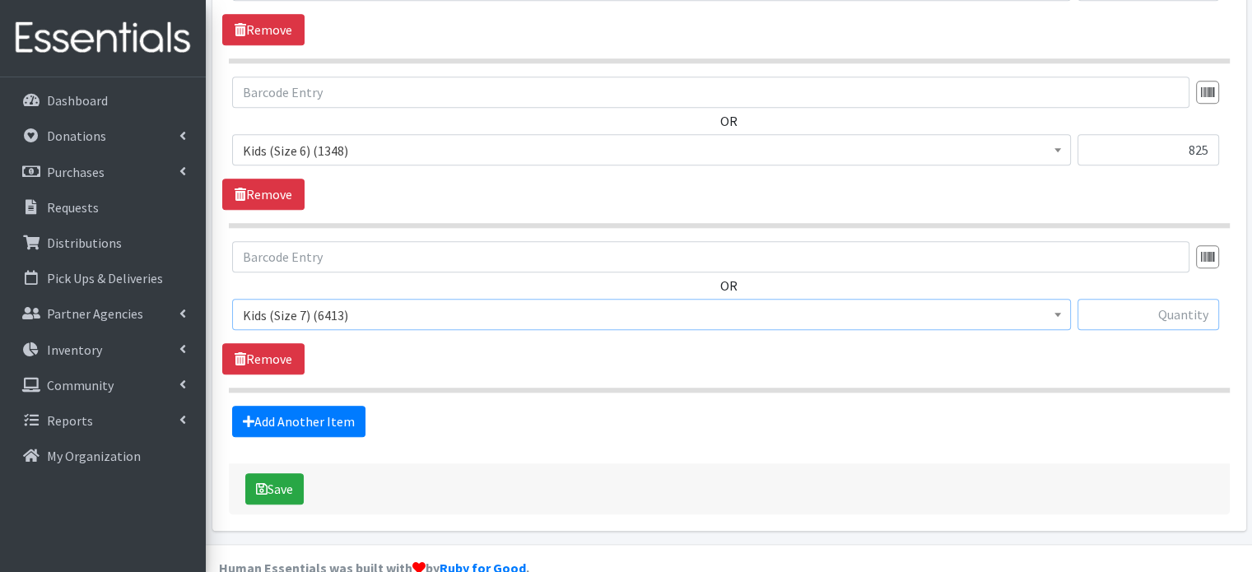
click at [1188, 299] on input "text" at bounding box center [1148, 314] width 142 height 31
type input "750"
click at [362, 406] on div "Add Another Item" at bounding box center [728, 421] width 1013 height 31
click at [346, 406] on link "Add Another Item" at bounding box center [298, 421] width 133 height 31
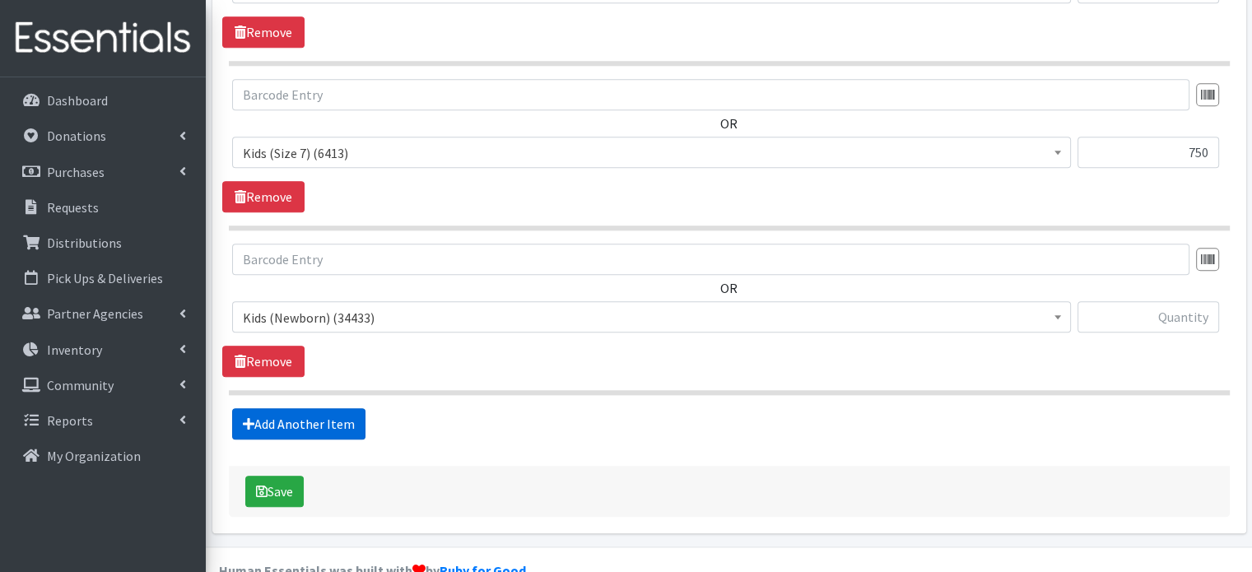
scroll to position [1781, 0]
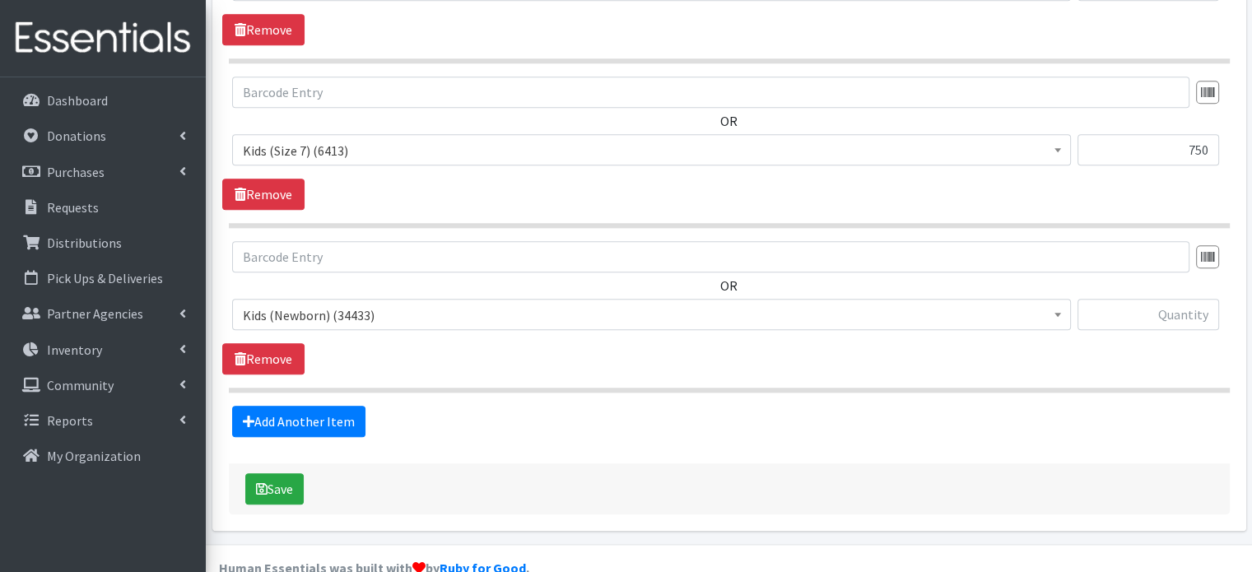
click at [340, 304] on span "Kids (Newborn) (34433)" at bounding box center [651, 315] width 817 height 23
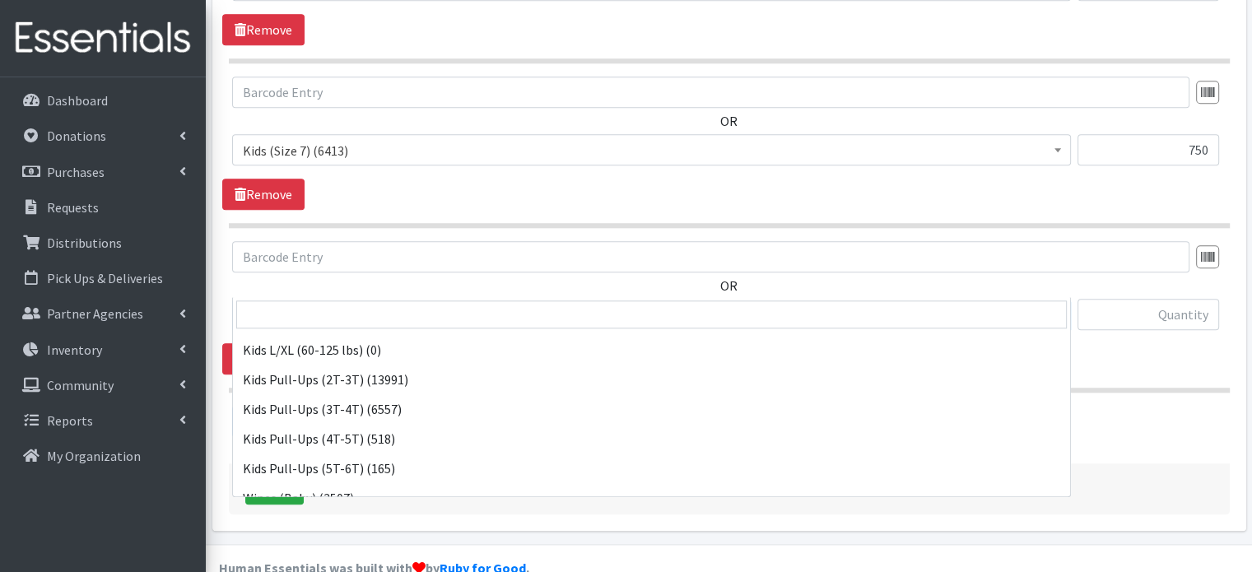
scroll to position [309, 0]
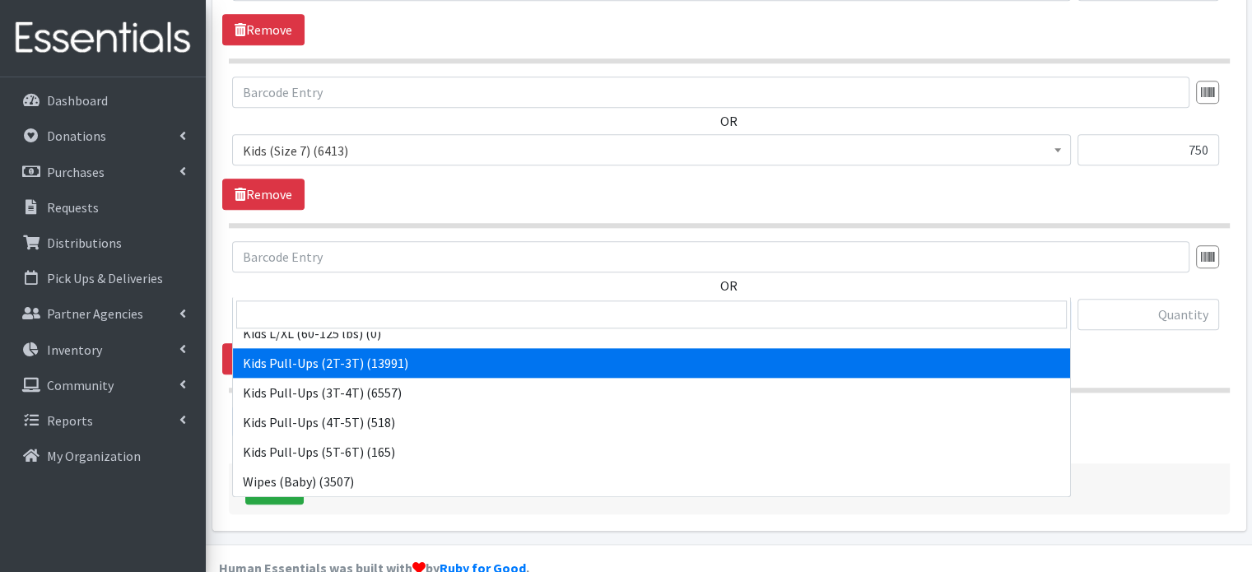
select select "4147"
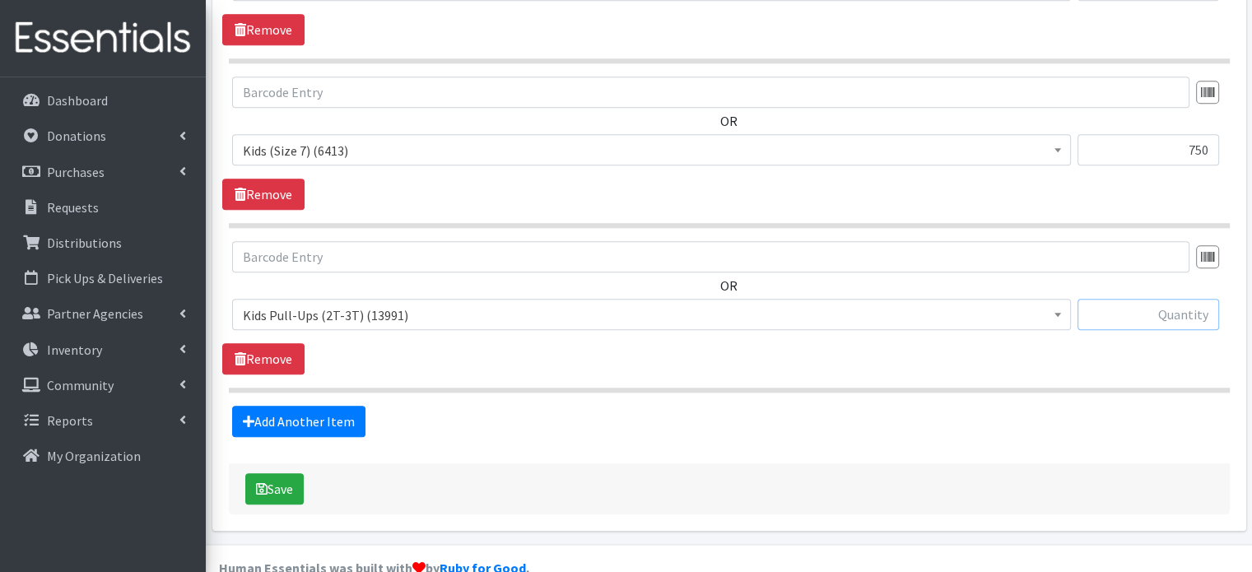
click at [1172, 299] on input "text" at bounding box center [1148, 314] width 142 height 31
type input "375"
click at [303, 406] on link "Add Another Item" at bounding box center [298, 421] width 133 height 31
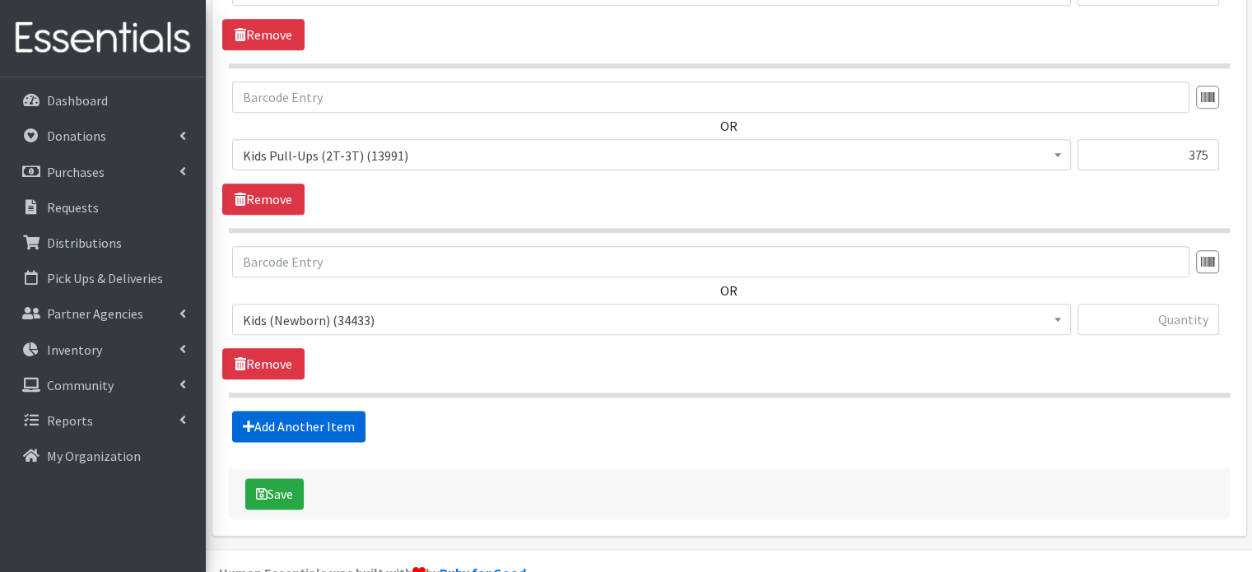
scroll to position [1945, 0]
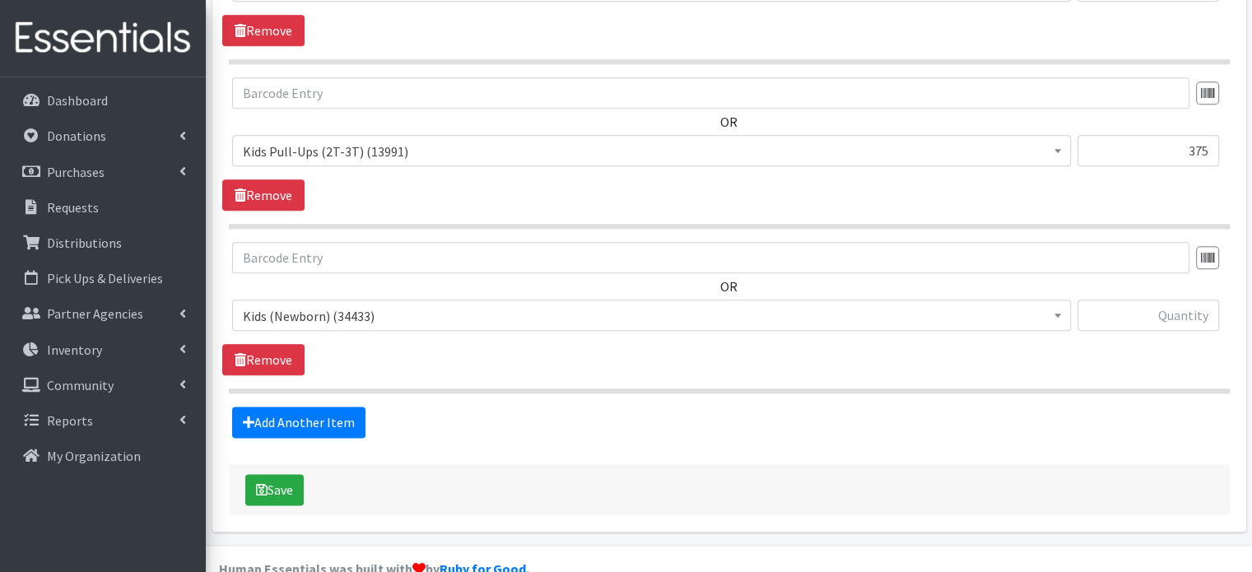
click at [339, 305] on span "Kids (Newborn) (34433)" at bounding box center [651, 316] width 817 height 23
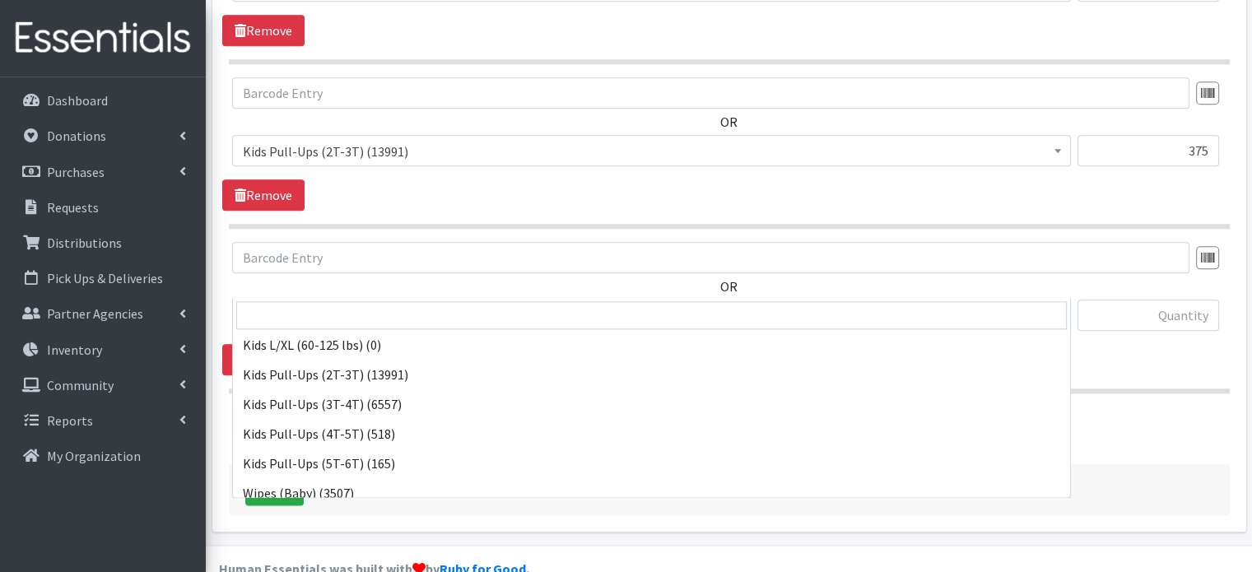
scroll to position [309, 0]
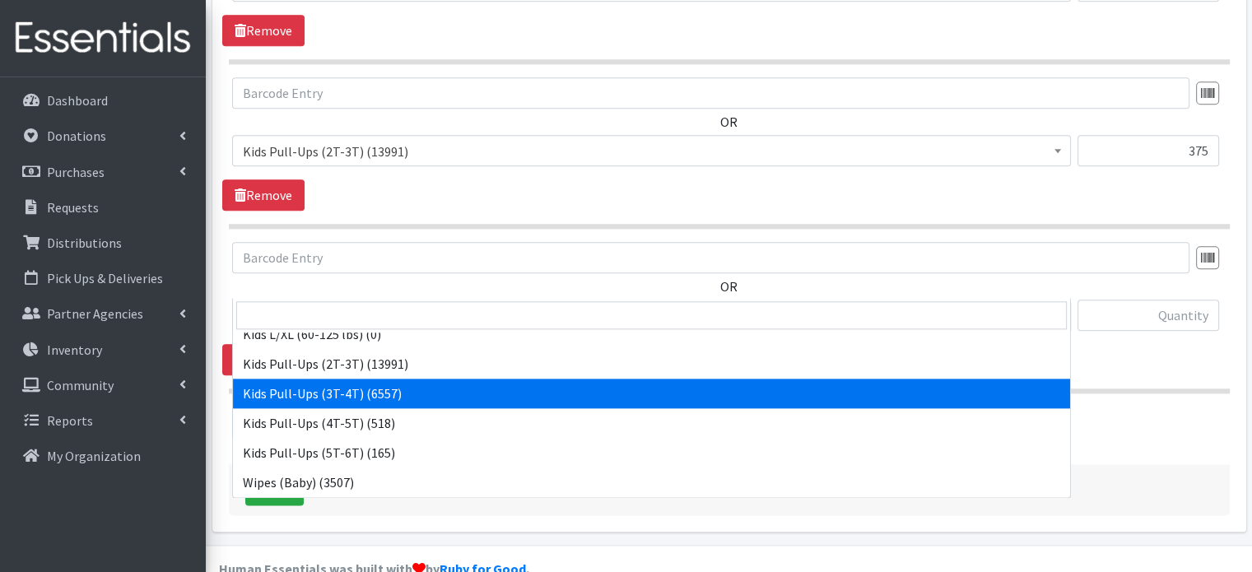
select select "4148"
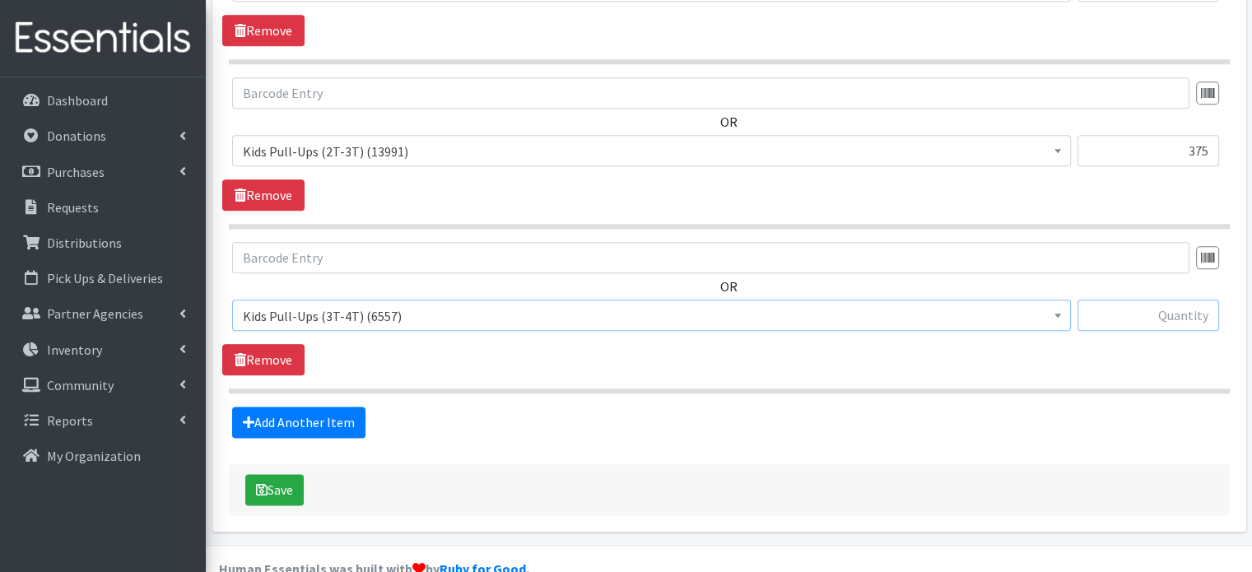
click at [1149, 300] on input "text" at bounding box center [1148, 315] width 142 height 31
type input "2"
type input "375"
click at [283, 407] on link "Add Another Item" at bounding box center [298, 422] width 133 height 31
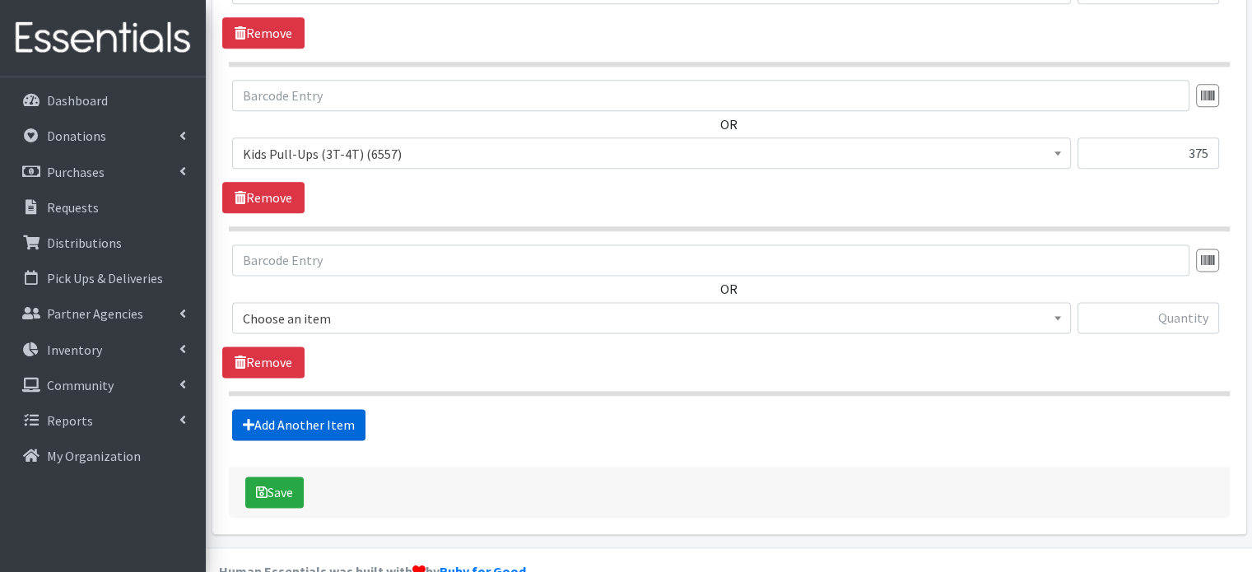
scroll to position [2109, 0]
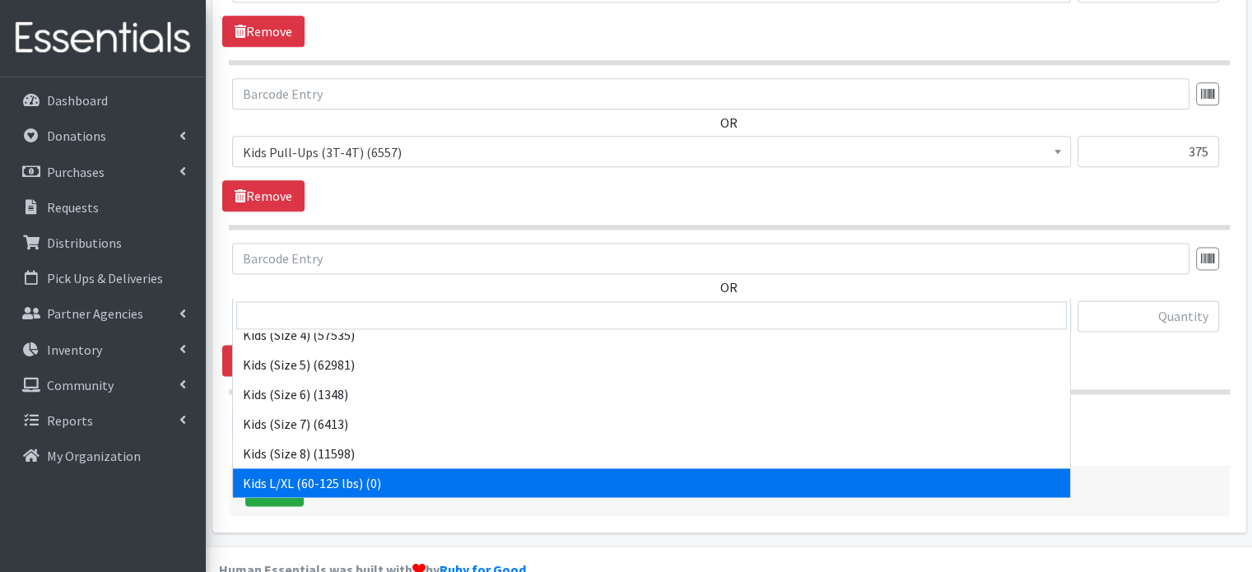
scroll to position [309, 0]
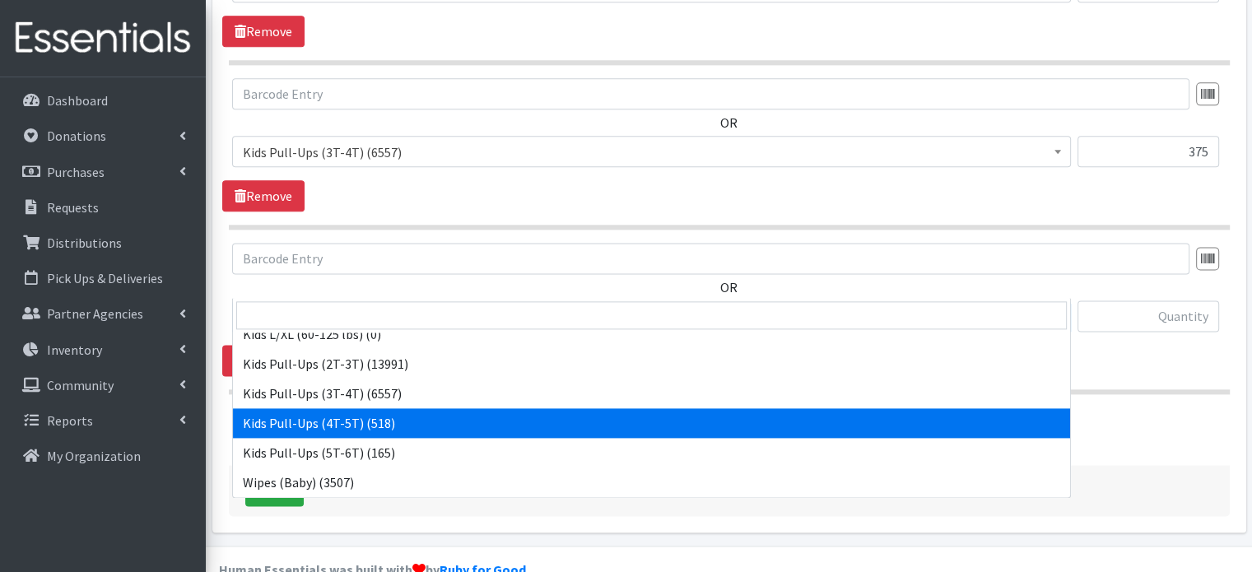
select select "4129"
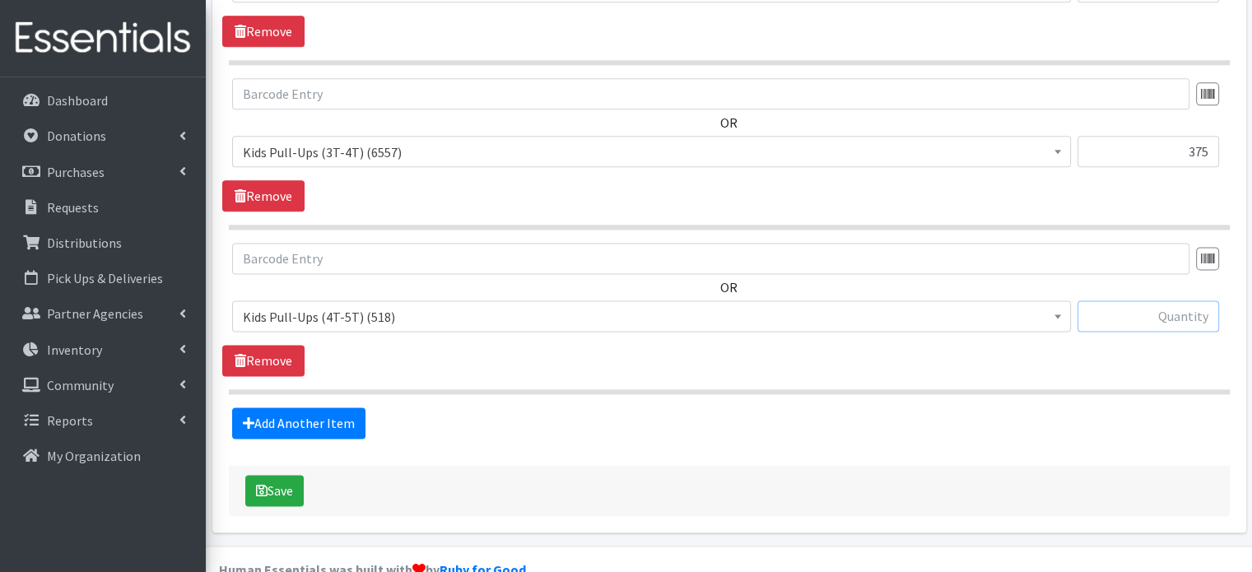
click at [1140, 300] on input "text" at bounding box center [1148, 315] width 142 height 31
click at [1160, 300] on input "text" at bounding box center [1148, 315] width 142 height 31
type input "375"
click at [341, 407] on link "Add Another Item" at bounding box center [298, 422] width 133 height 31
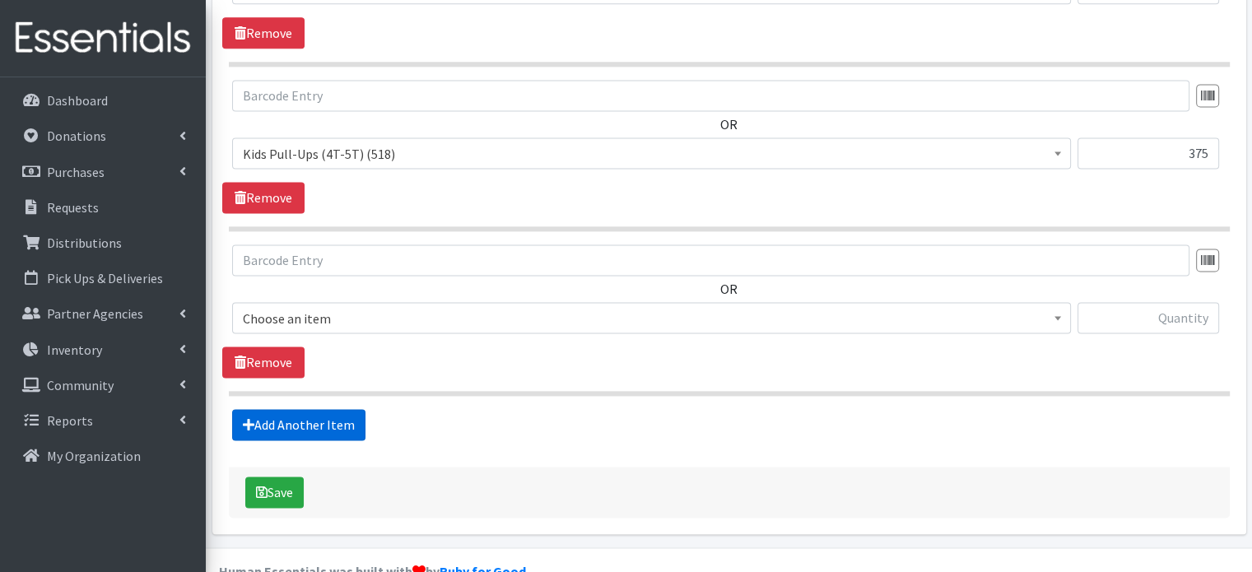
scroll to position [2272, 0]
click at [364, 306] on span "Kids (Newborn) (34433)" at bounding box center [651, 317] width 817 height 23
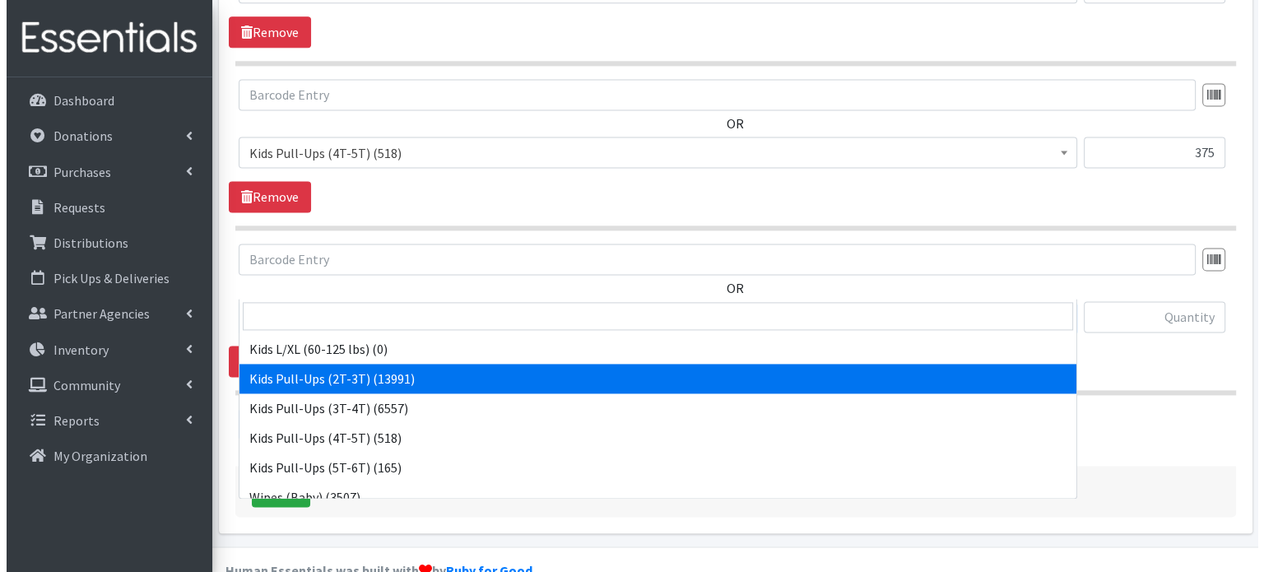
scroll to position [309, 0]
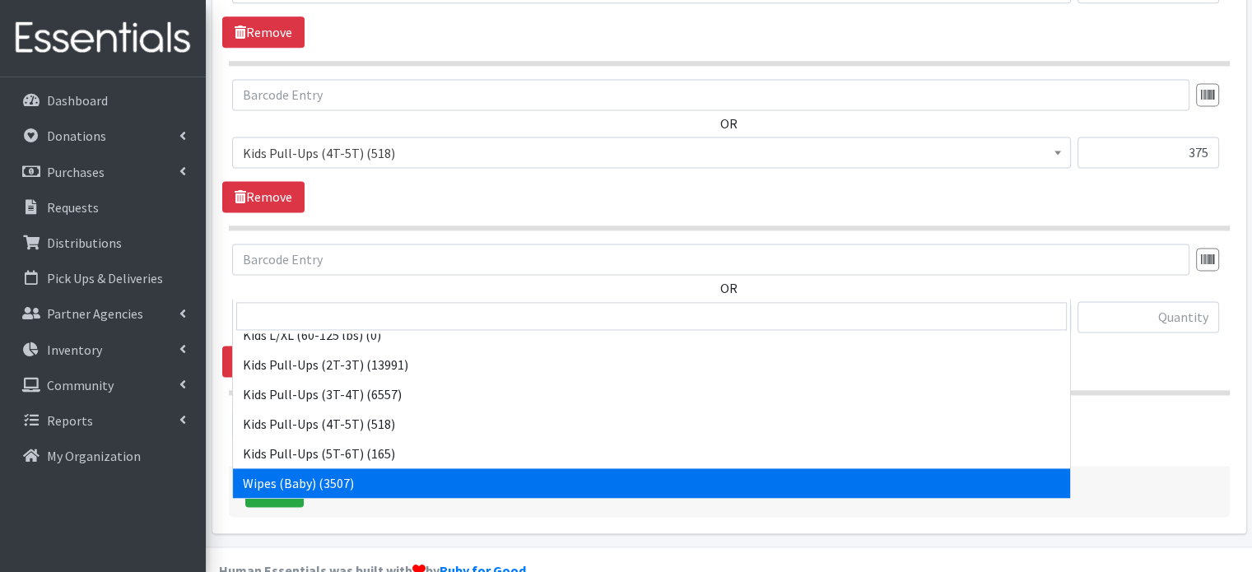
select select "4159"
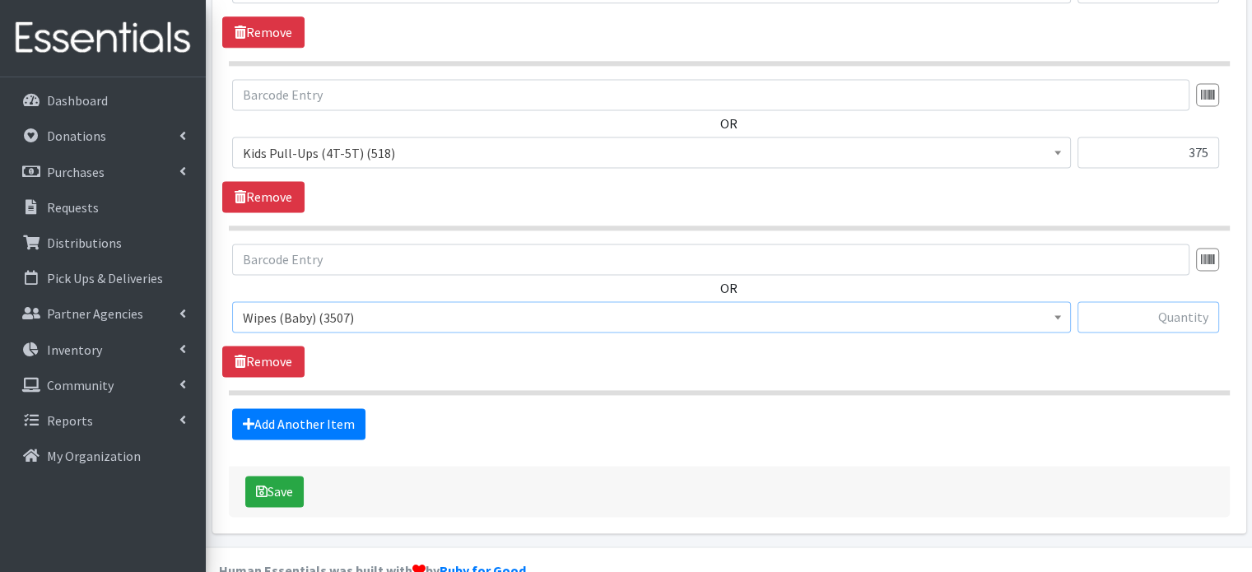
click at [1132, 301] on input "text" at bounding box center [1148, 316] width 142 height 31
type input "55"
click at [291, 476] on button "Save" at bounding box center [274, 491] width 58 height 31
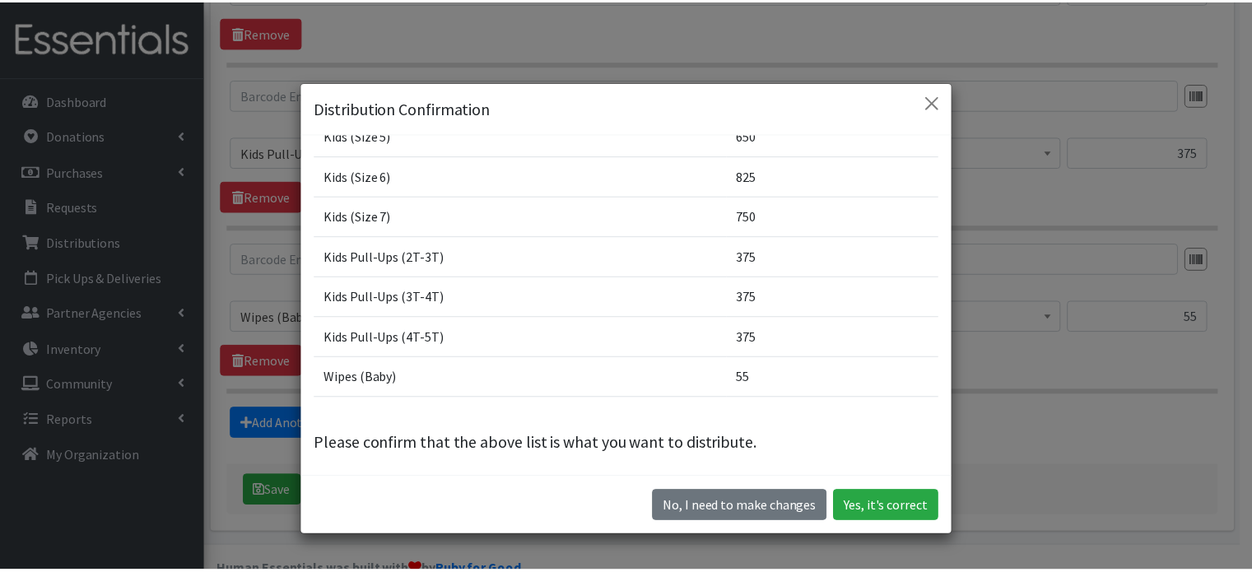
scroll to position [315, 0]
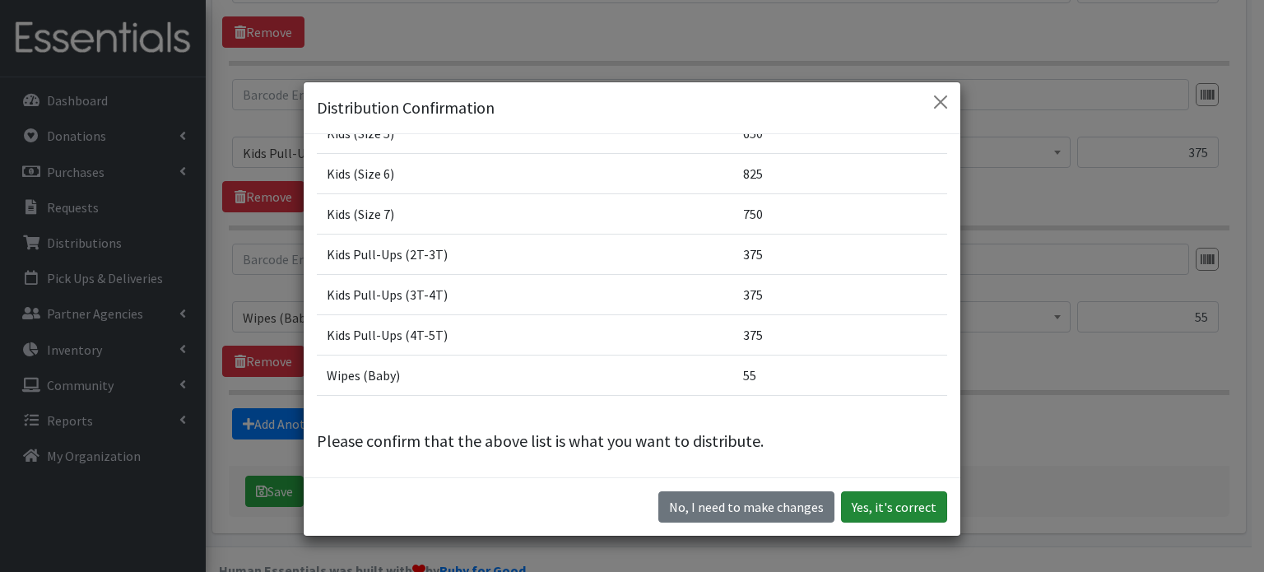
click at [900, 509] on button "Yes, it's correct" at bounding box center [894, 506] width 106 height 31
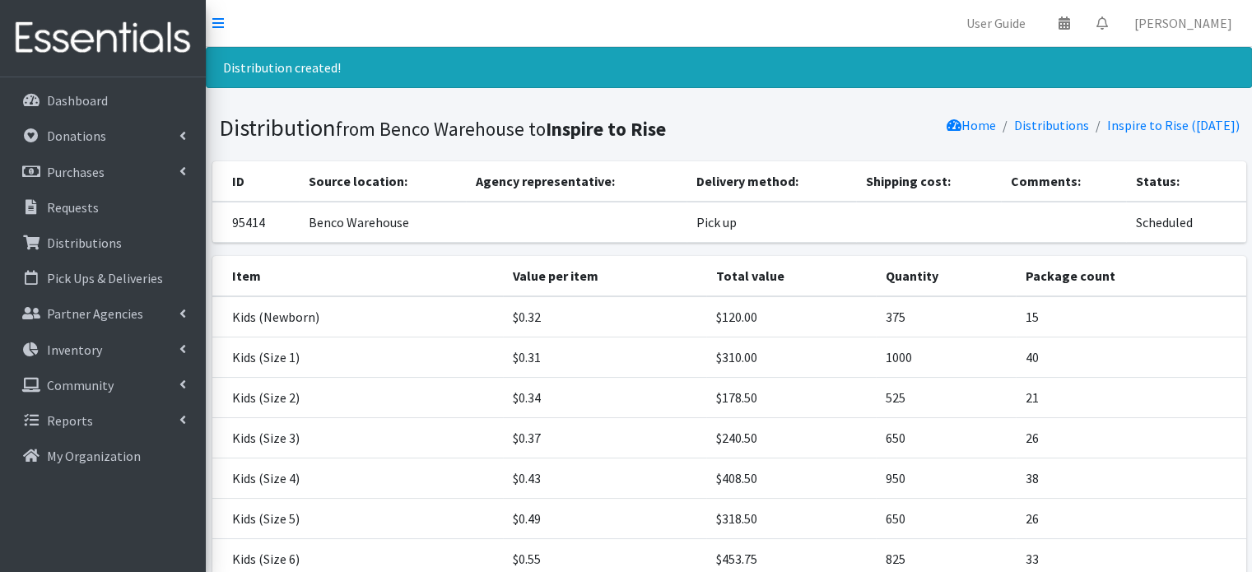
scroll to position [371, 0]
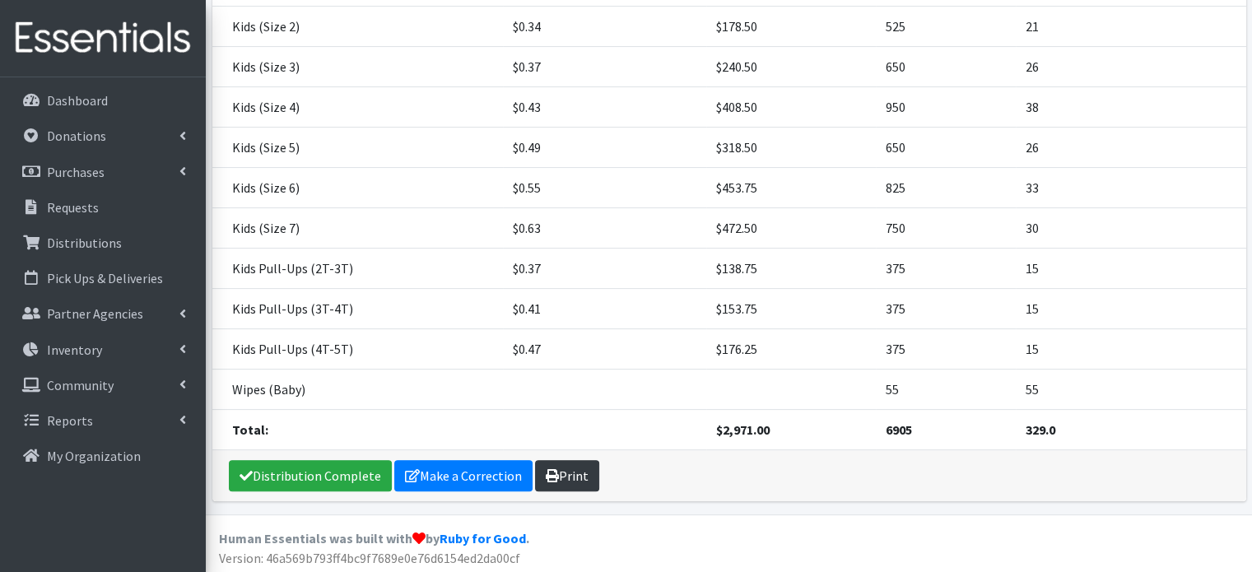
click at [556, 473] on link "Print" at bounding box center [567, 475] width 64 height 31
